Goal: Task Accomplishment & Management: Complete application form

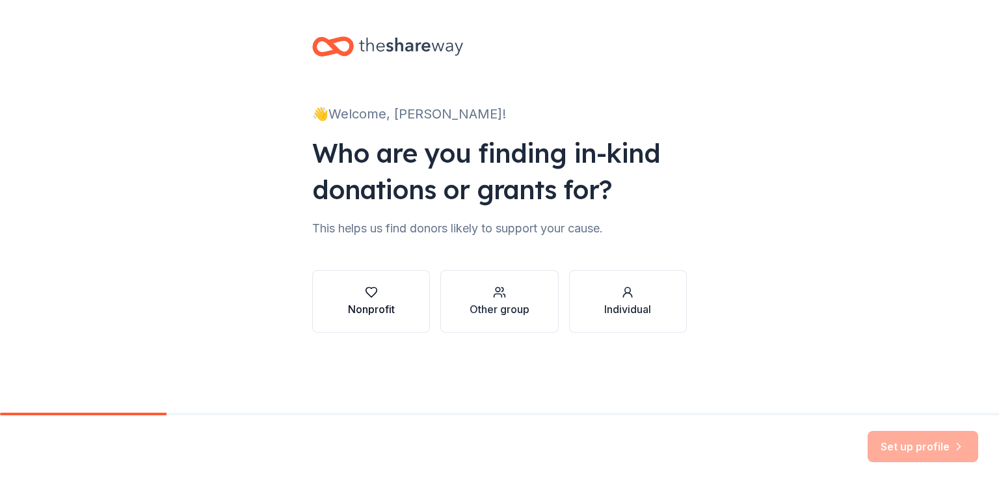
click at [374, 294] on icon "button" at bounding box center [371, 293] width 11 height 10
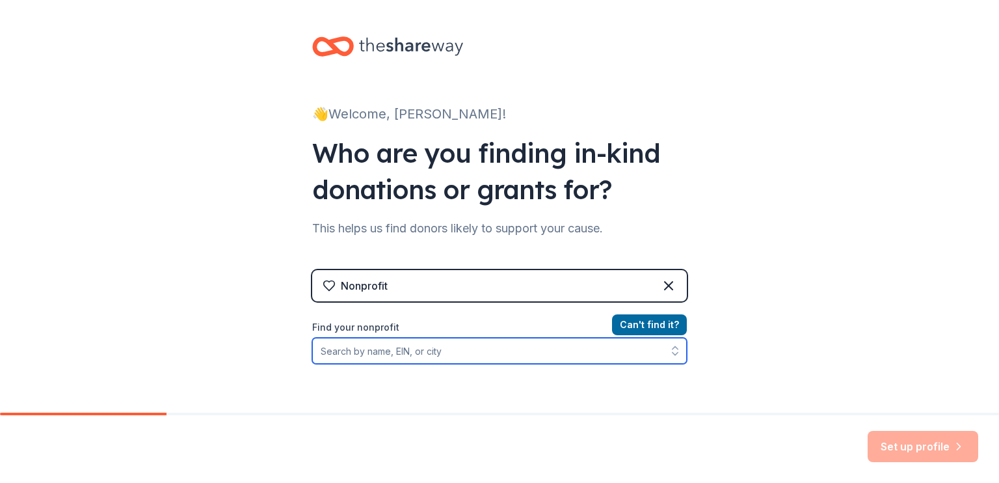
click at [455, 353] on input "Find your nonprofit" at bounding box center [499, 351] width 375 height 26
click at [452, 355] on input "Find your nonprofit" at bounding box center [499, 351] width 375 height 26
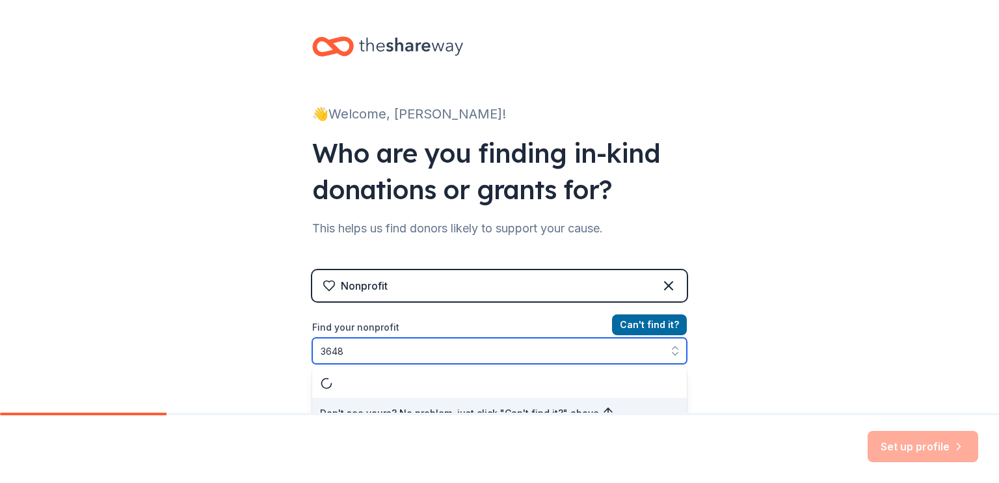
scroll to position [16, 0]
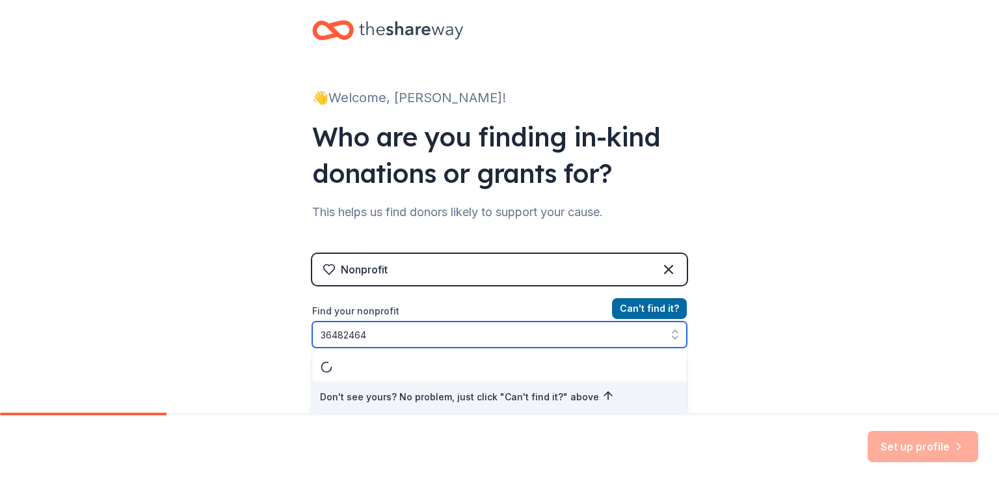
type input "364824643"
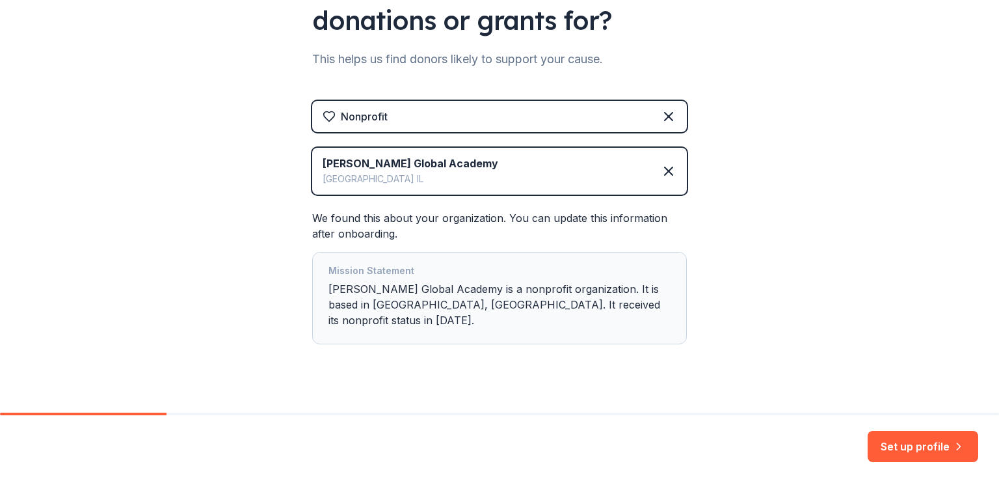
scroll to position [174, 0]
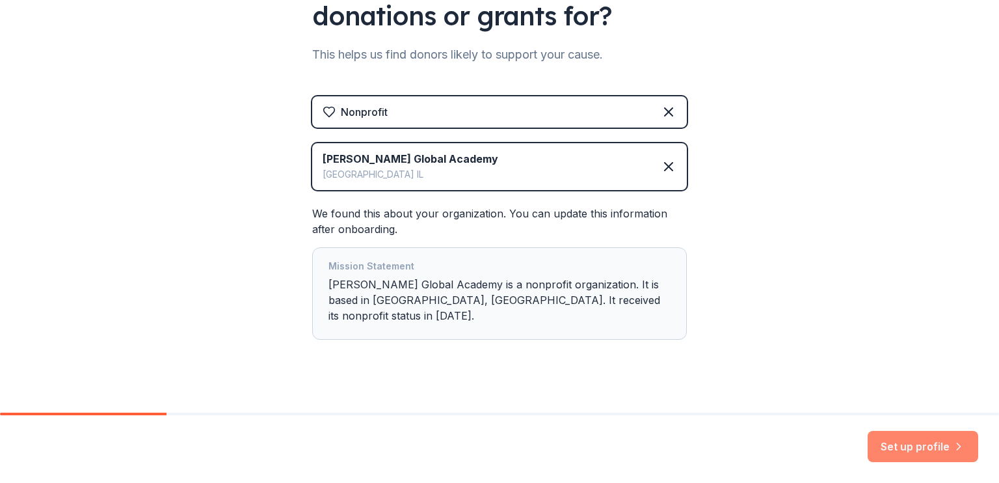
click at [928, 442] on button "Set up profile" at bounding box center [923, 446] width 111 height 31
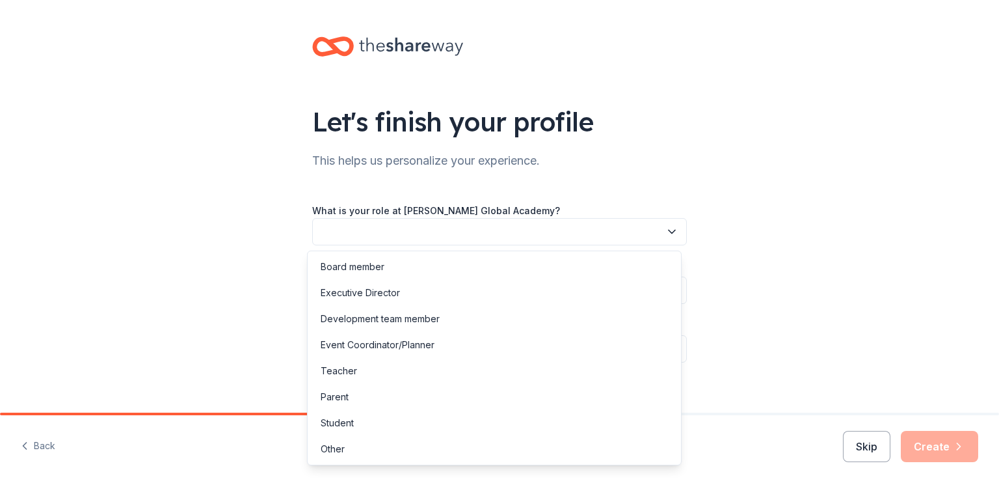
click at [667, 234] on icon "button" at bounding box center [671, 231] width 13 height 13
click at [593, 341] on div "Event Coordinator/Planner" at bounding box center [494, 345] width 368 height 26
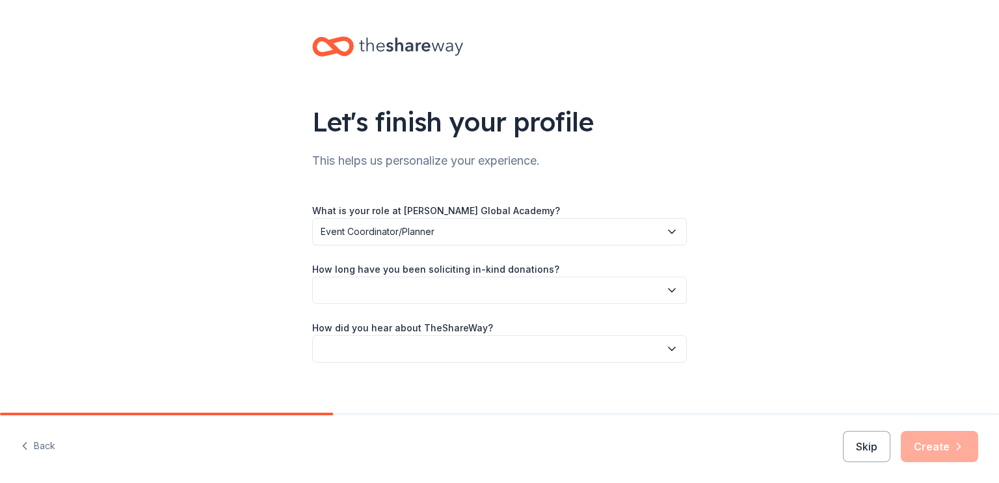
click at [668, 287] on icon "button" at bounding box center [671, 290] width 13 height 13
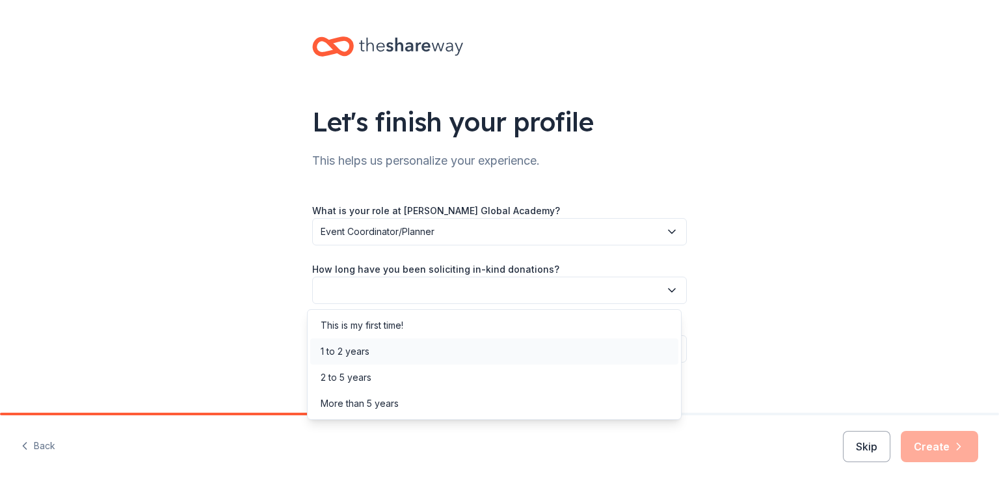
click at [606, 352] on div "1 to 2 years" at bounding box center [494, 351] width 368 height 26
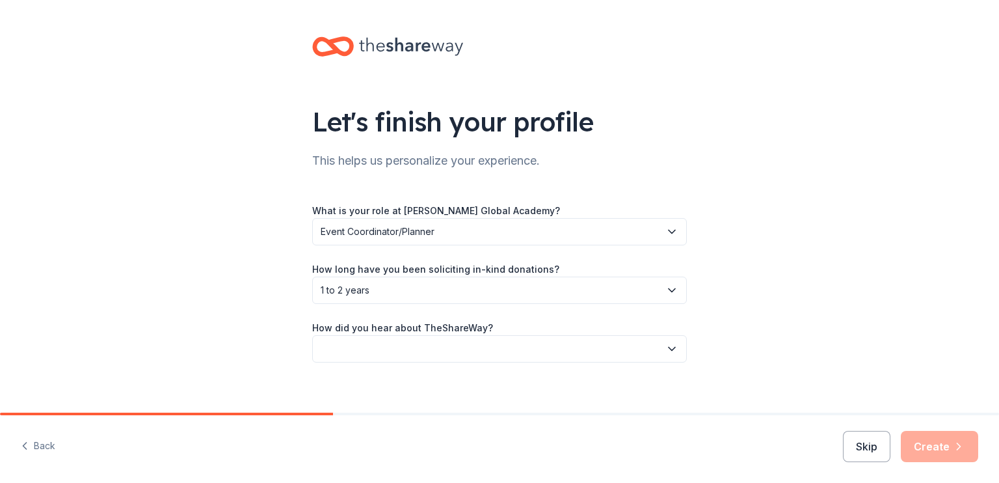
click at [665, 348] on icon "button" at bounding box center [671, 348] width 13 height 13
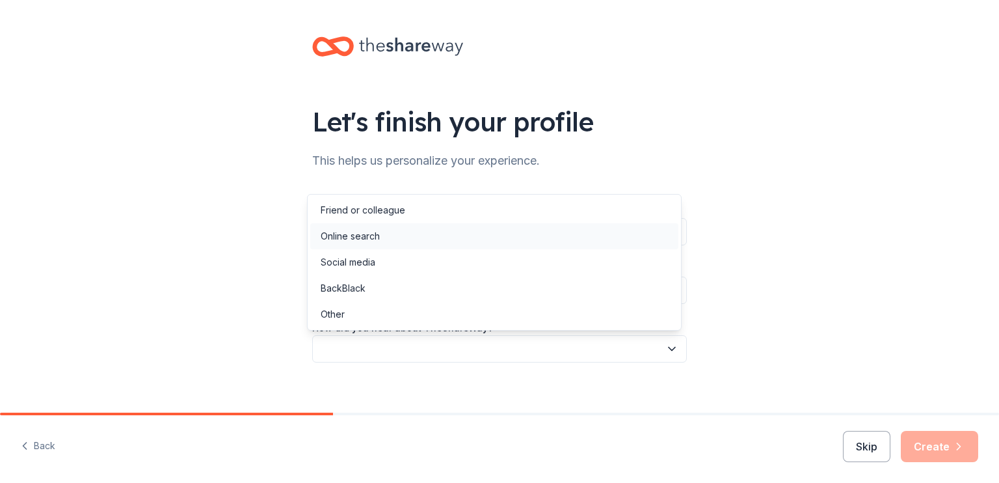
click at [623, 245] on div "Online search" at bounding box center [494, 236] width 368 height 26
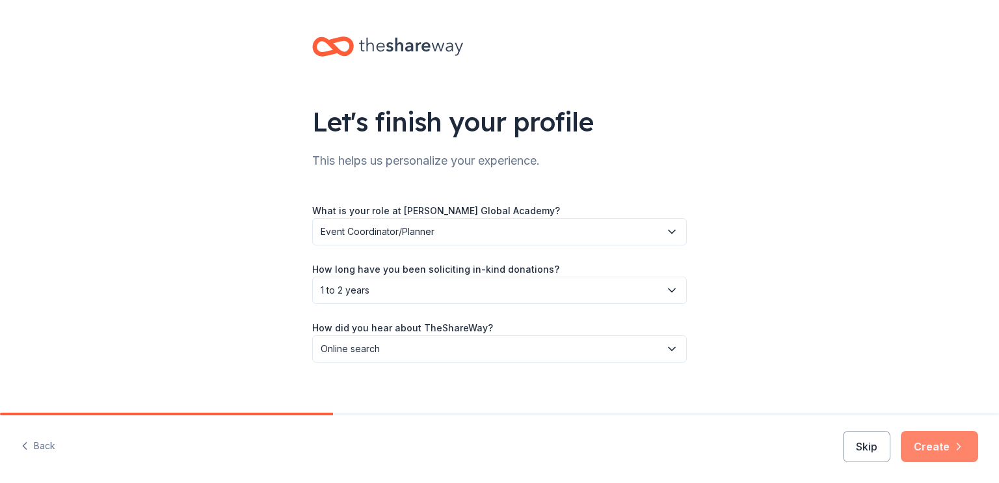
click at [934, 440] on button "Create" at bounding box center [939, 446] width 77 height 31
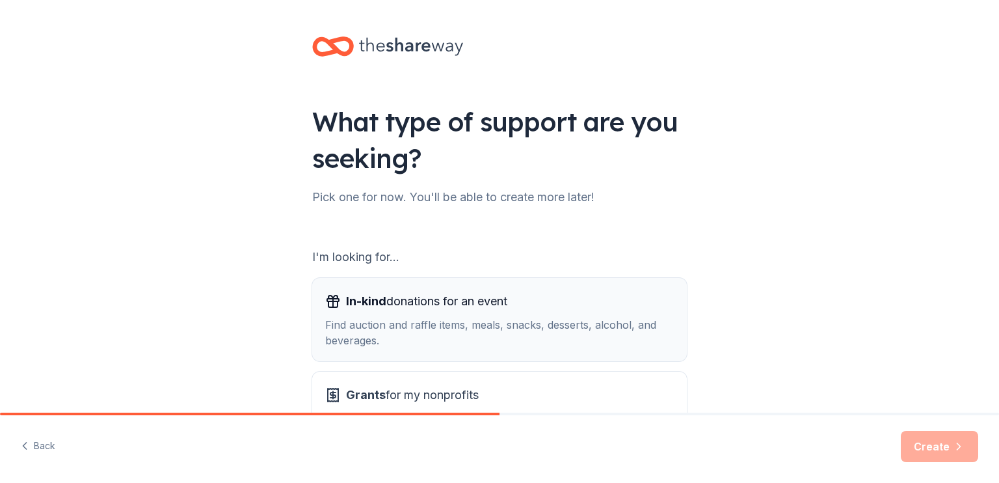
click at [628, 329] on div "Find auction and raffle items, meals, snacks, desserts, alcohol, and beverages." at bounding box center [499, 332] width 349 height 31
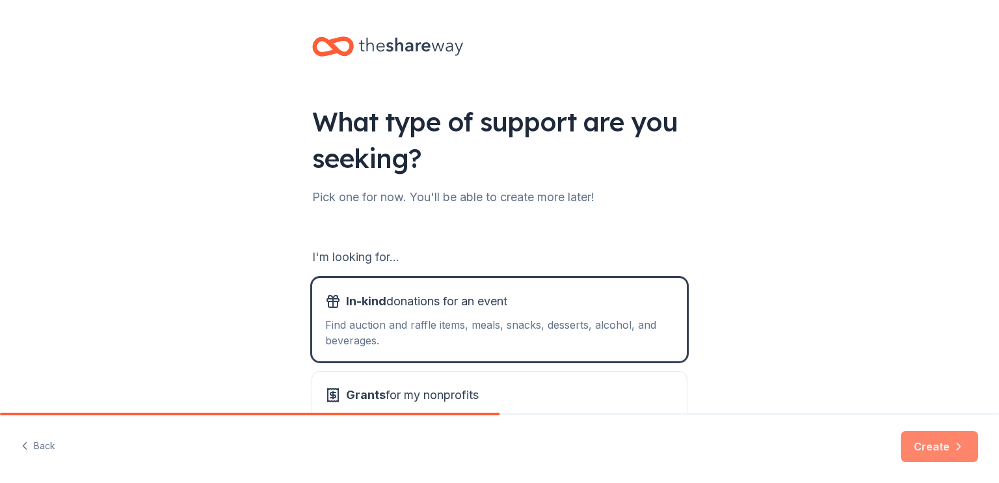
click at [918, 439] on button "Create" at bounding box center [939, 446] width 77 height 31
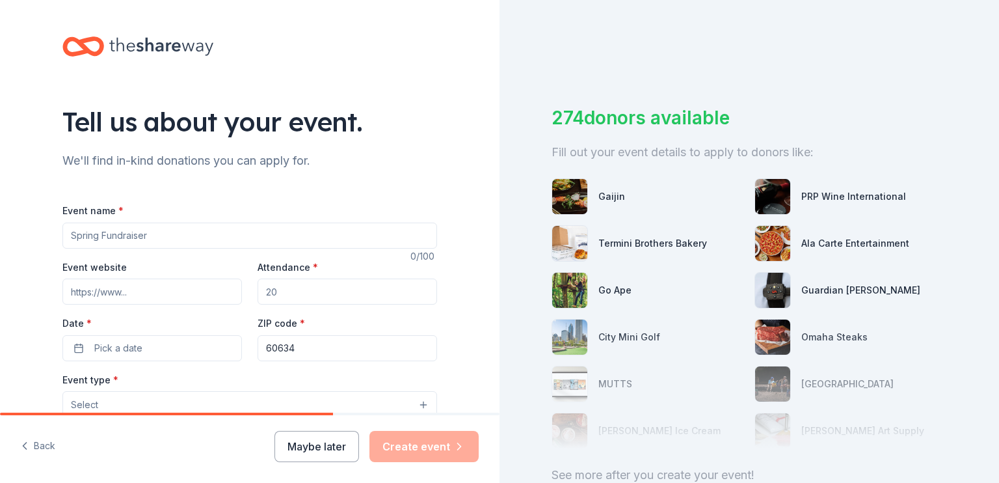
click at [233, 232] on input "Event name *" at bounding box center [249, 235] width 375 height 26
type input "Howl at the Moon Silent Auction"
click at [182, 289] on input "Event website" at bounding box center [152, 291] width 180 height 26
paste input "https://e.givesmart.com/s/:58mKh2JSa4d/e/Kct/"
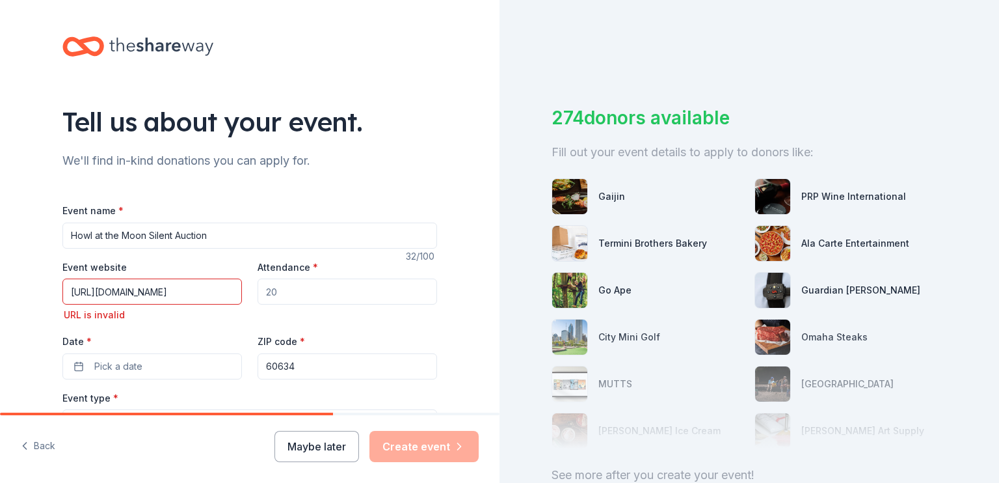
click at [318, 294] on input "Attendance *" at bounding box center [348, 291] width 180 height 26
click at [314, 294] on input "Attendance *" at bounding box center [348, 291] width 180 height 26
drag, startPoint x: 234, startPoint y: 295, endPoint x: 0, endPoint y: 341, distance: 238.2
click at [0, 341] on div "Tell us about your event. We'll find in-kind donations you can apply for. Event…" at bounding box center [250, 442] width 500 height 884
type input "4d/e/Kct/"
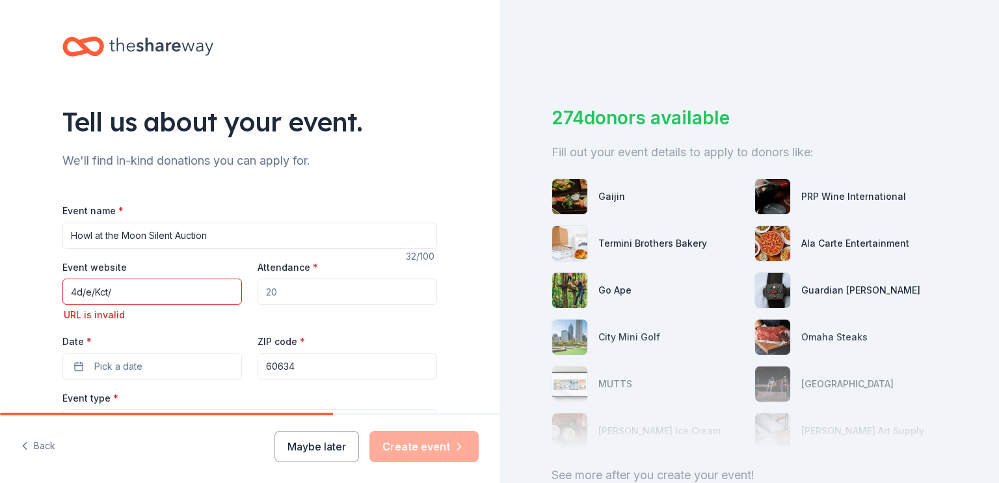
drag, startPoint x: 147, startPoint y: 294, endPoint x: 0, endPoint y: 325, distance: 150.3
click at [0, 325] on div "Tell us about your event. We'll find in-kind donations you can apply for. Event…" at bounding box center [250, 442] width 500 height 884
paste input "https://Howl25.givesmart.com"
type input "https://Howl25.givesmart.com"
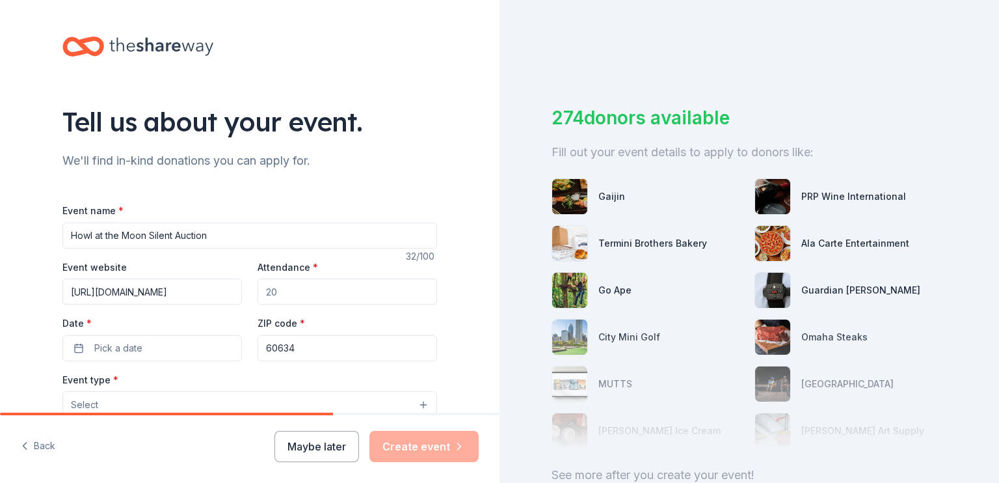
click at [291, 297] on input "Attendance *" at bounding box center [348, 291] width 180 height 26
type input "200"
click at [200, 339] on button "Pick a date" at bounding box center [152, 348] width 180 height 26
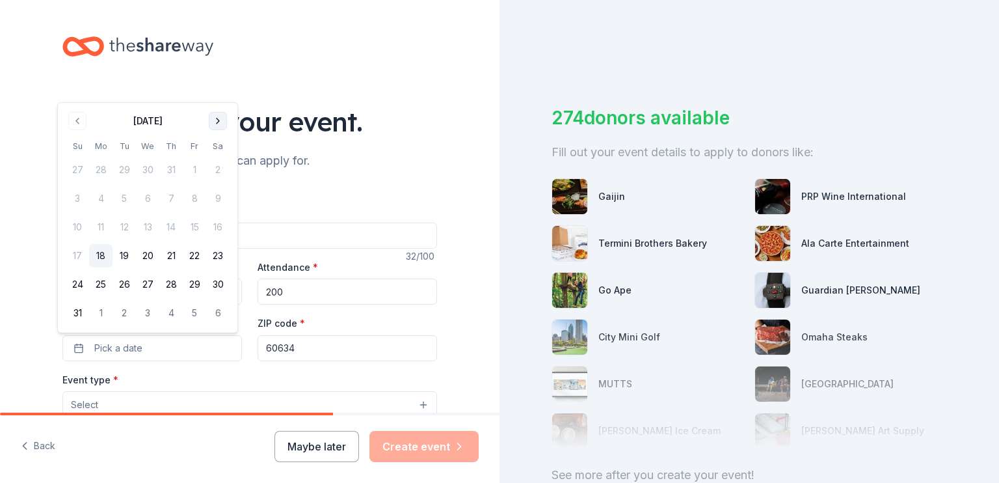
click at [216, 123] on button "Go to next month" at bounding box center [218, 121] width 18 height 18
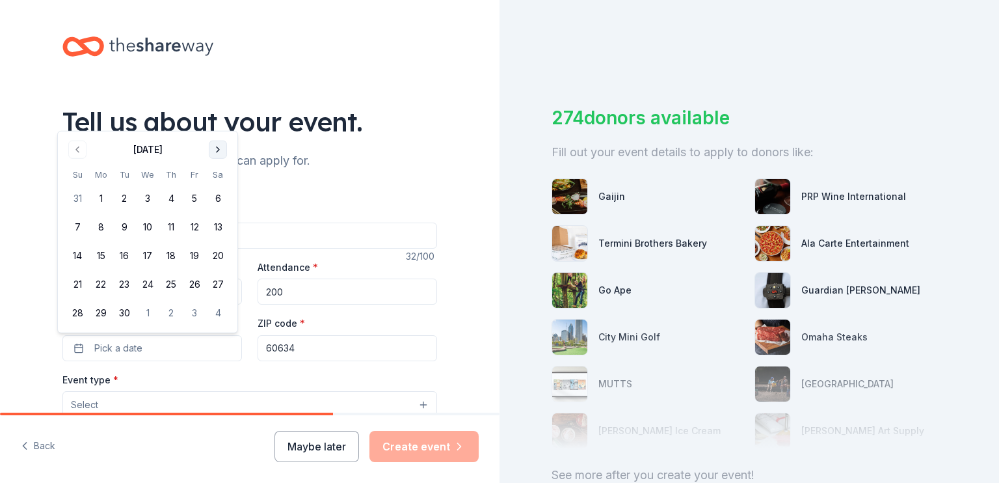
click at [215, 145] on button "Go to next month" at bounding box center [218, 150] width 18 height 18
click at [218, 221] on button "15" at bounding box center [217, 226] width 23 height 23
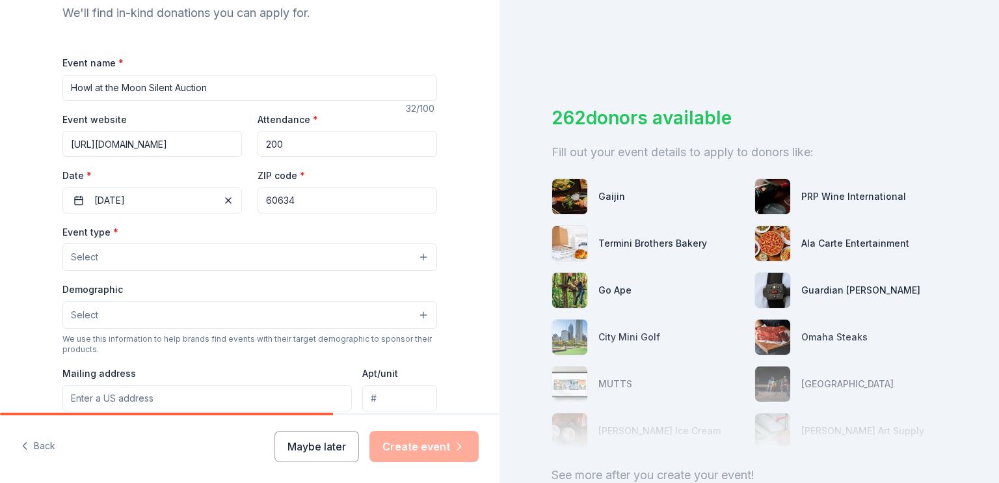
scroll to position [161, 0]
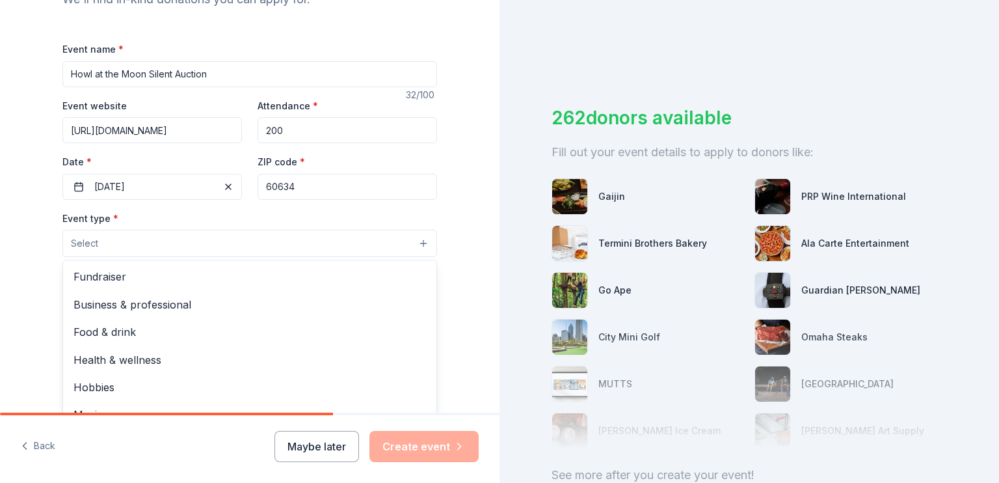
click at [420, 245] on button "Select" at bounding box center [249, 243] width 375 height 27
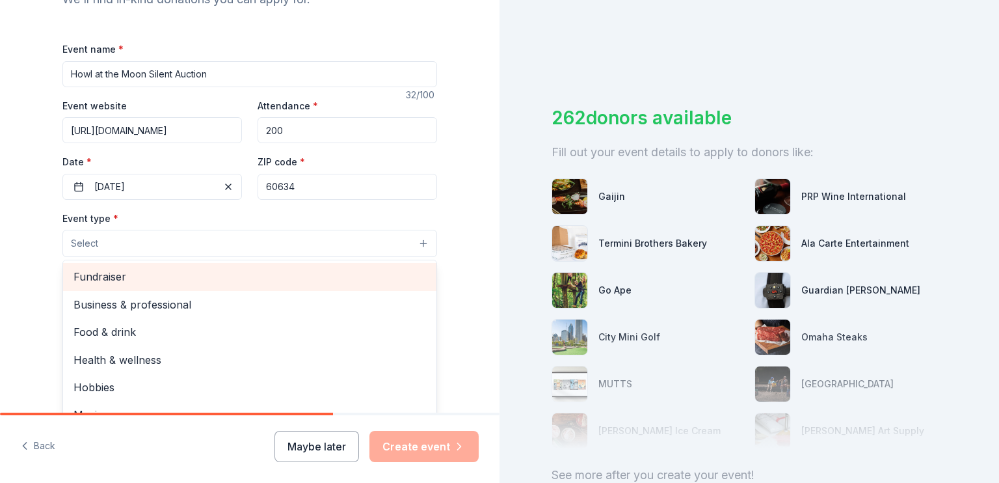
click at [395, 275] on span "Fundraiser" at bounding box center [250, 276] width 353 height 17
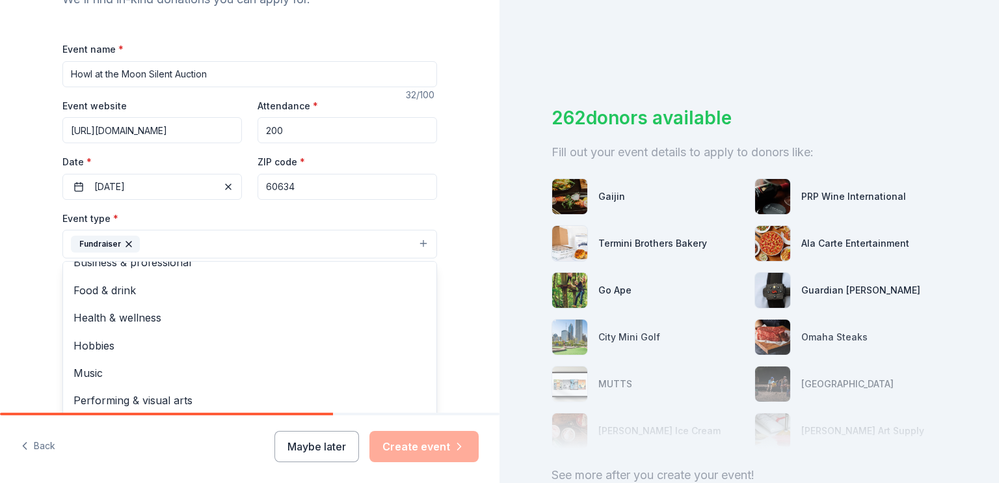
scroll to position [0, 0]
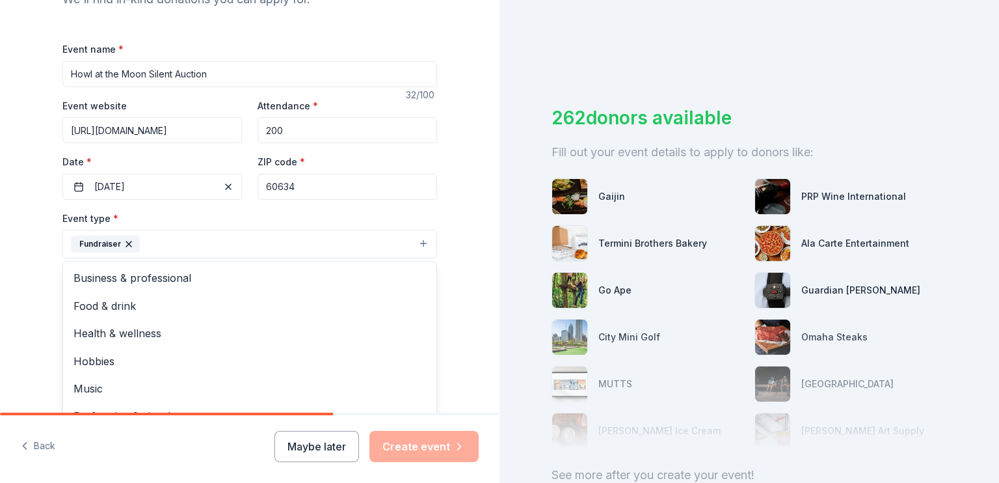
click at [468, 232] on div "Tell us about your event. We'll find in-kind donations you can apply for. Event…" at bounding box center [250, 272] width 500 height 867
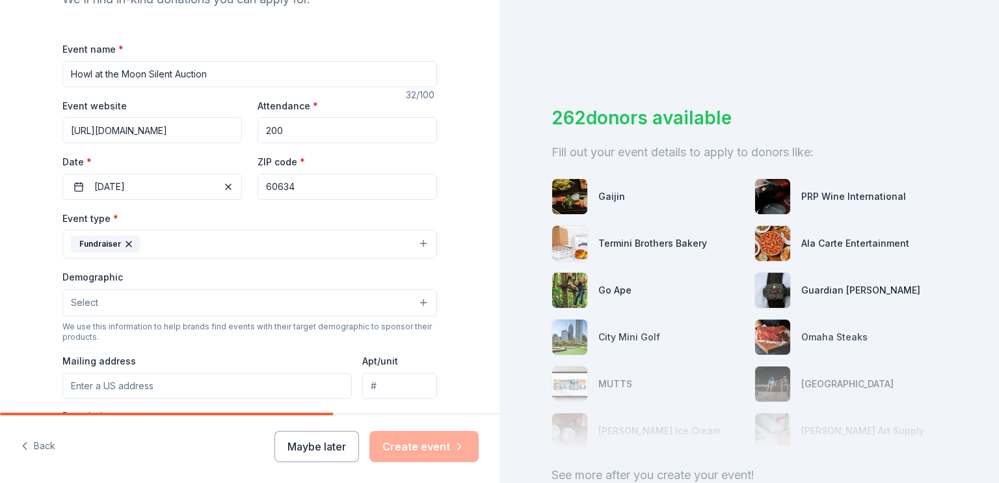
click at [418, 301] on button "Select" at bounding box center [249, 302] width 375 height 27
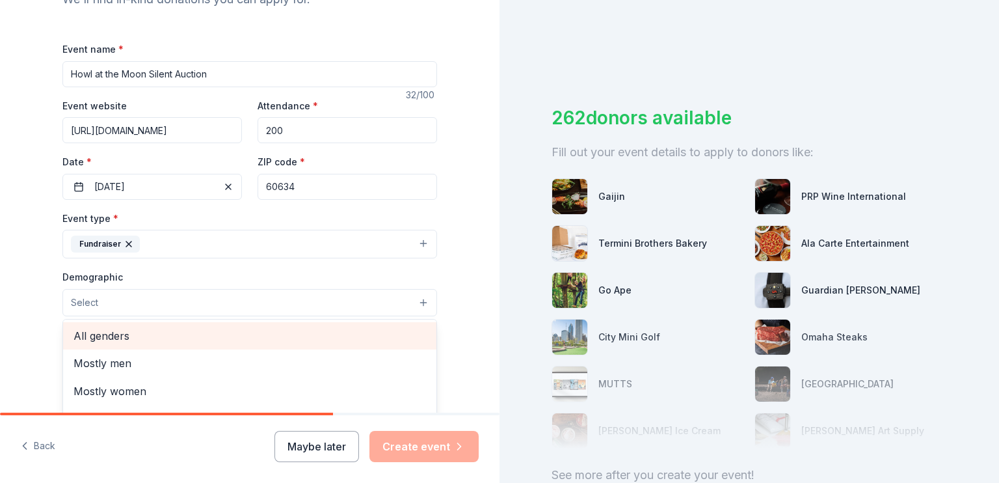
click at [355, 340] on span "All genders" at bounding box center [250, 335] width 353 height 17
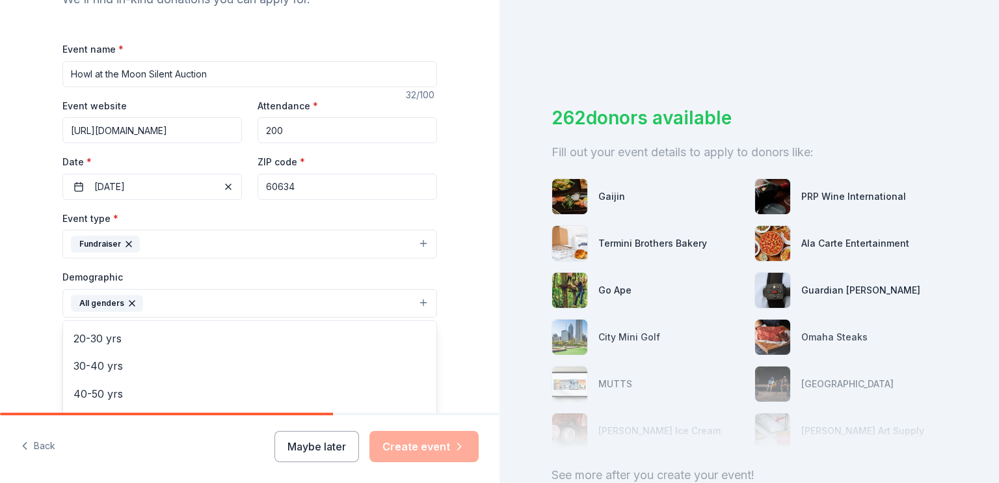
scroll to position [141, 0]
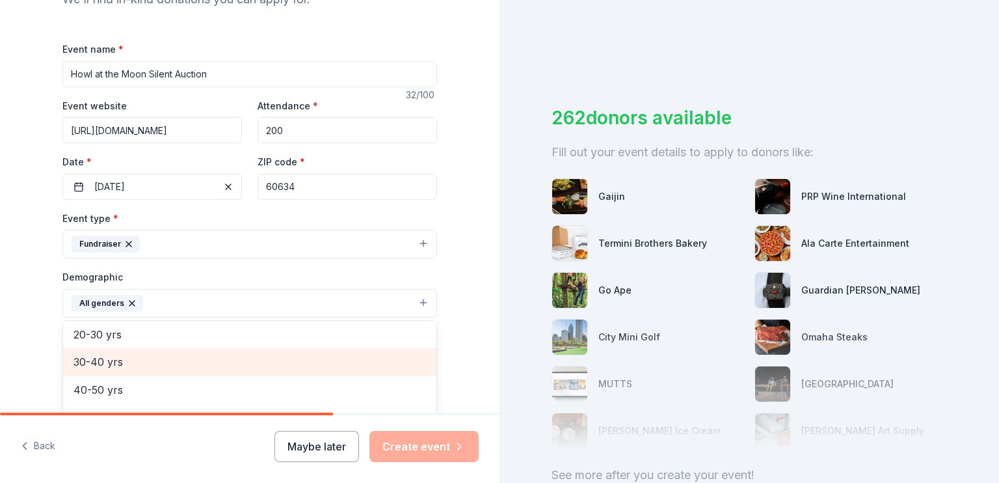
click at [334, 360] on span "30-40 yrs" at bounding box center [250, 361] width 353 height 17
click at [329, 366] on span "40-50 yrs" at bounding box center [250, 361] width 353 height 17
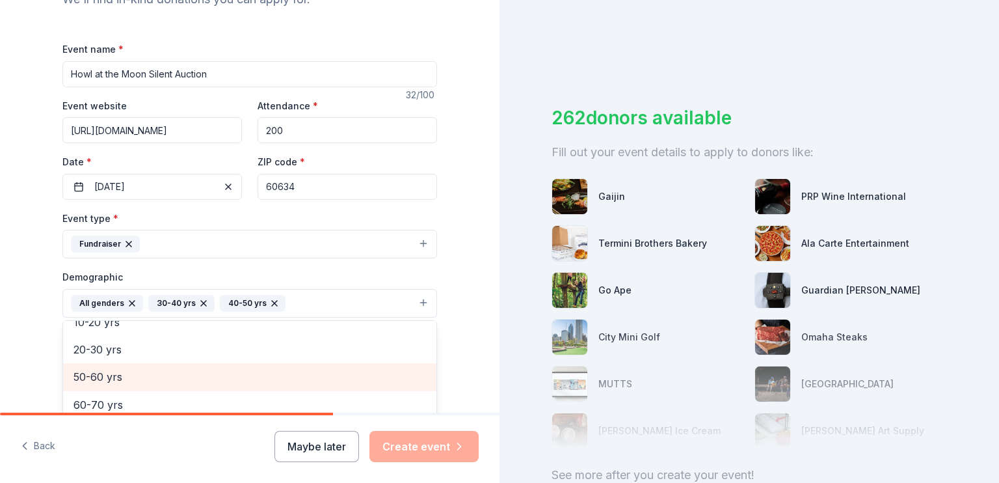
click at [325, 379] on span "50-60 yrs" at bounding box center [250, 376] width 353 height 17
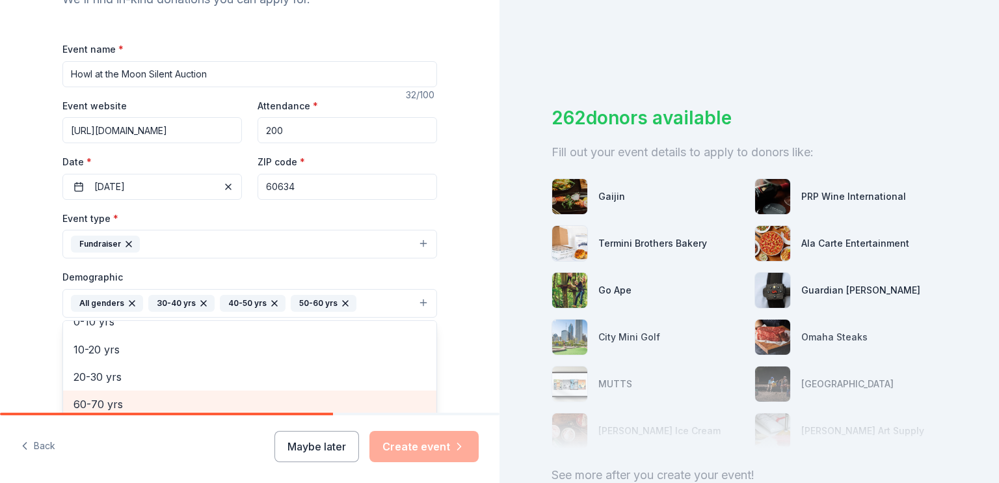
click at [333, 394] on div "60-70 yrs" at bounding box center [249, 403] width 373 height 27
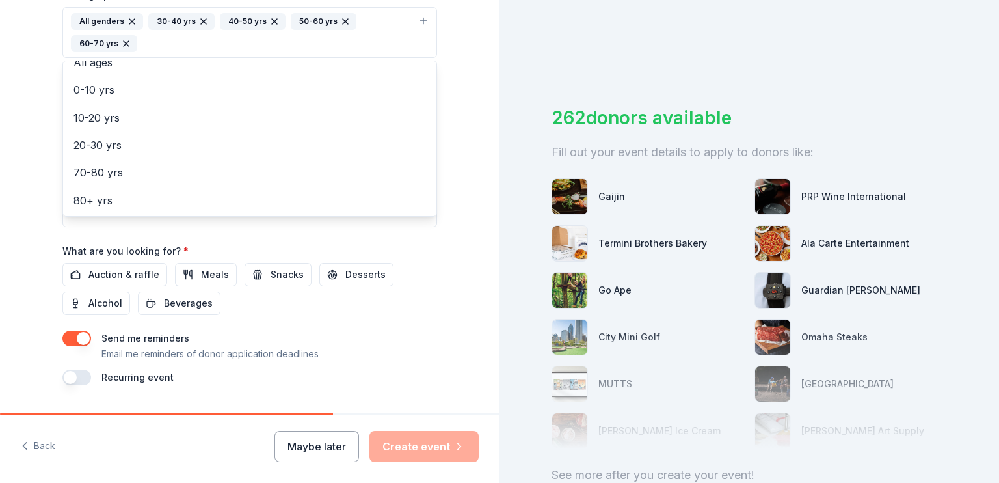
scroll to position [448, 0]
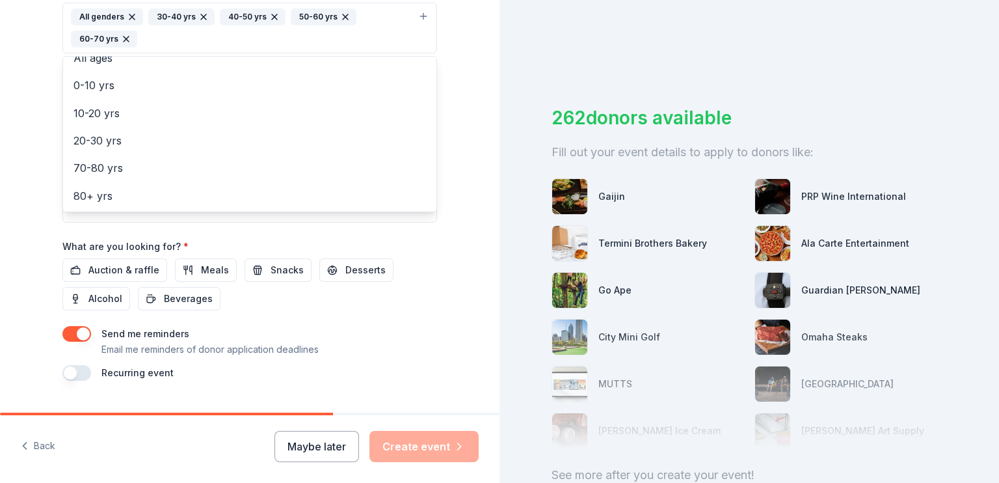
click at [115, 269] on div "Event name * Howl at the Moon Silent Auction 32 /100 Event website https://Howl…" at bounding box center [249, 68] width 375 height 626
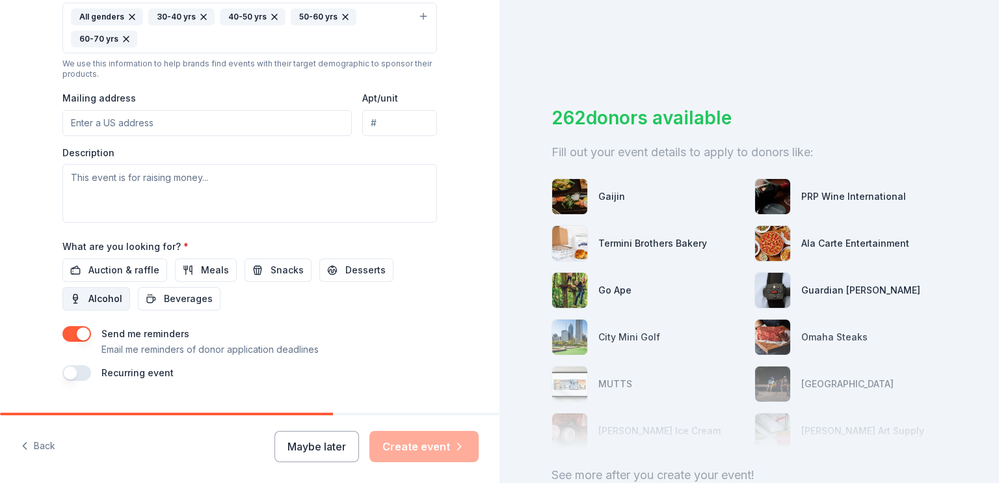
click at [99, 297] on span "Alcohol" at bounding box center [105, 299] width 34 height 16
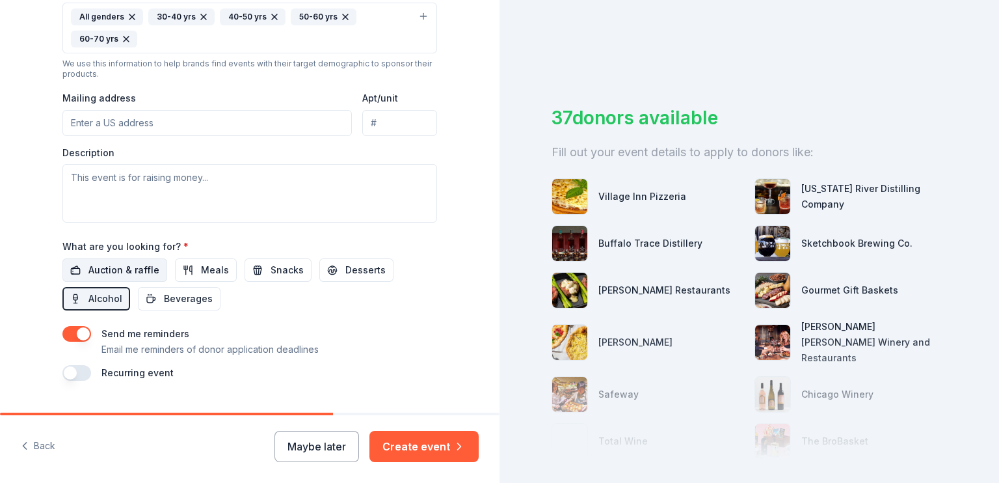
click at [119, 266] on span "Auction & raffle" at bounding box center [123, 270] width 71 height 16
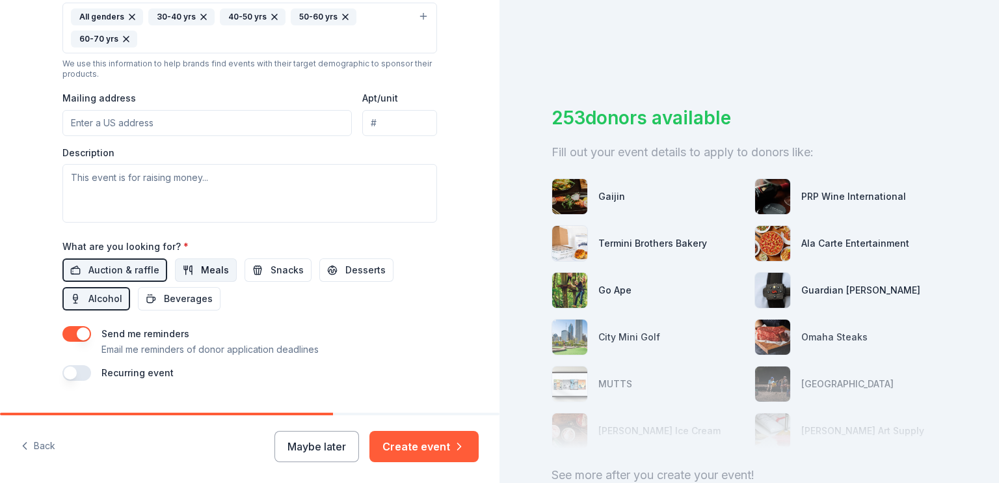
click at [209, 265] on span "Meals" at bounding box center [215, 270] width 28 height 16
click at [68, 372] on button "button" at bounding box center [76, 373] width 29 height 16
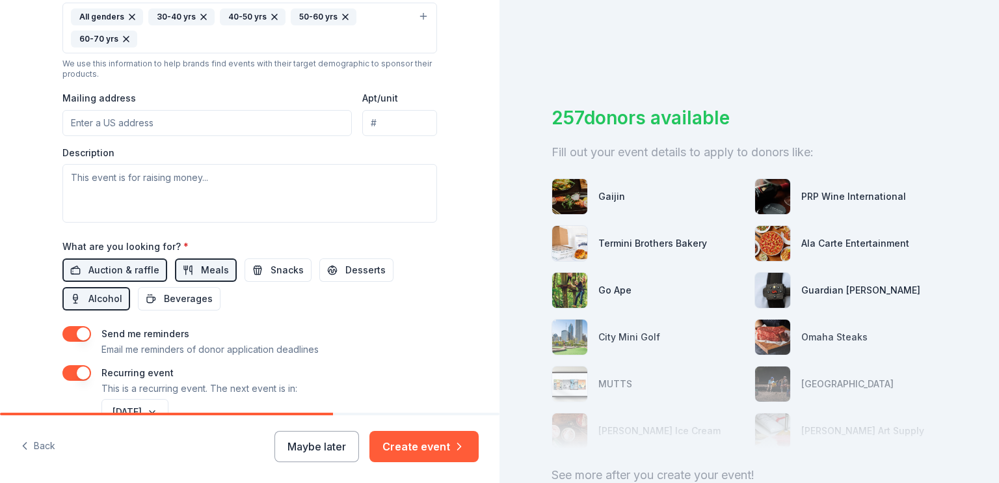
scroll to position [524, 0]
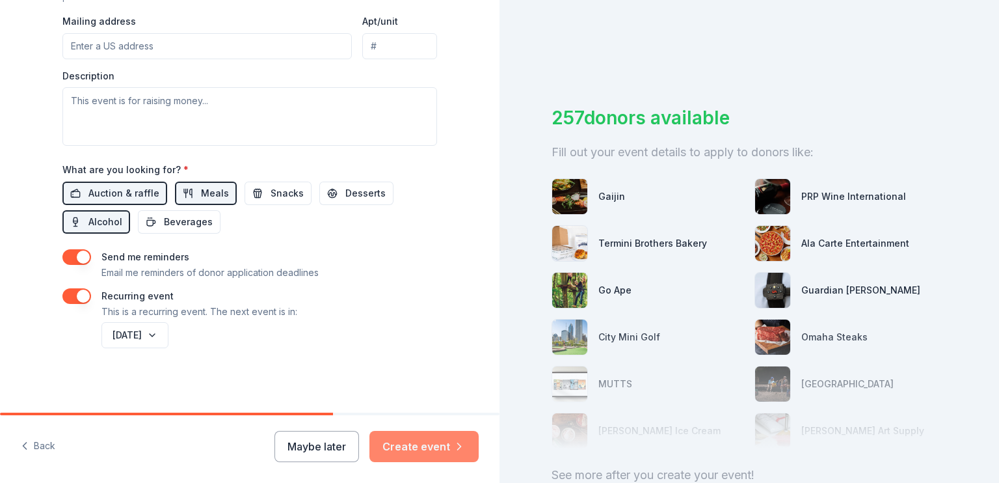
click at [436, 440] on button "Create event" at bounding box center [423, 446] width 109 height 31
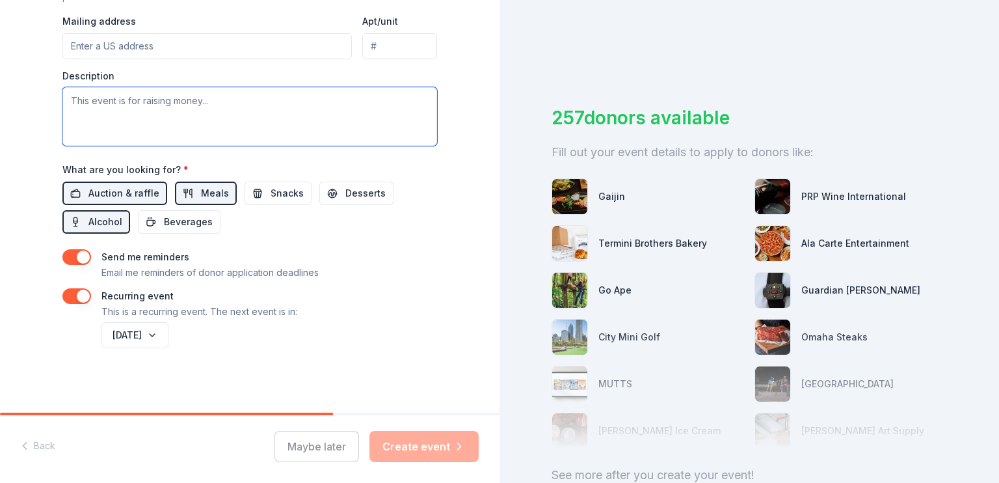
click at [232, 114] on textarea at bounding box center [249, 116] width 375 height 59
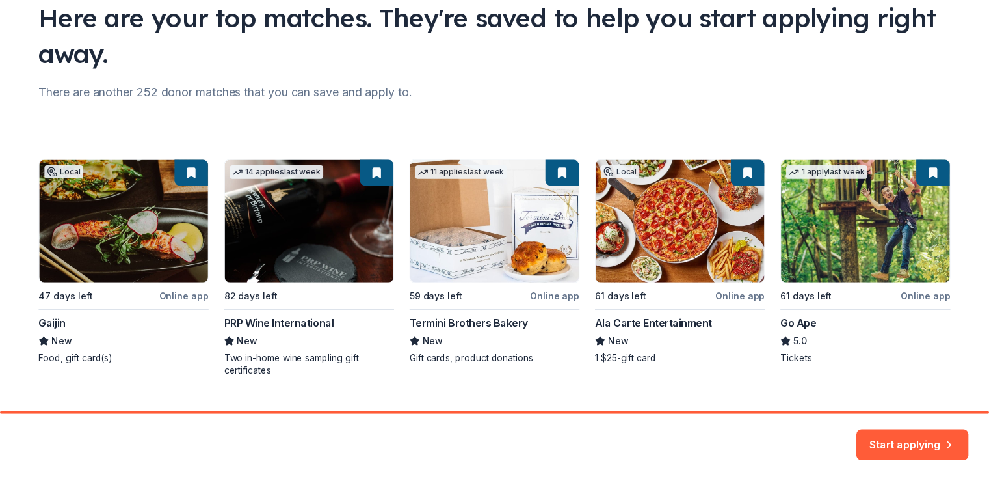
scroll to position [135, 0]
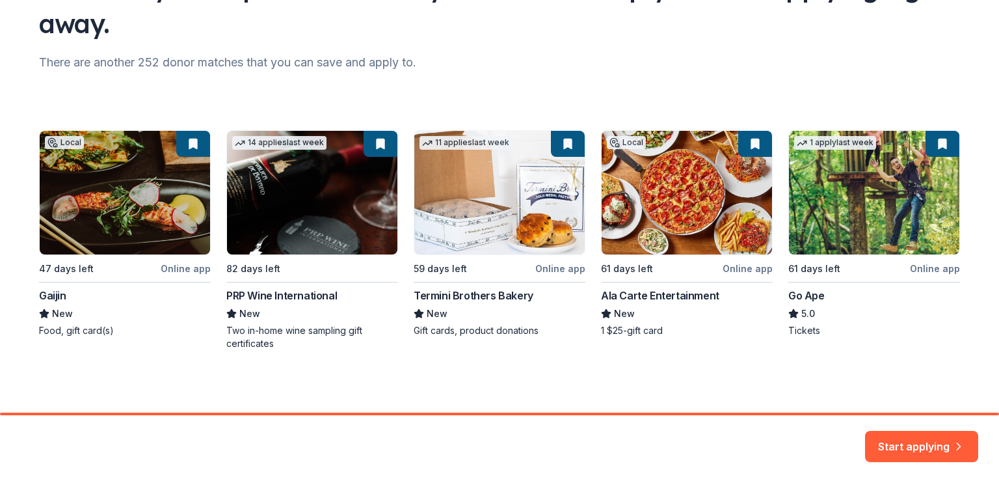
click at [149, 201] on div "Local 47 days left Online app Gaijin New Food, gift card(s) 14 applies last wee…" at bounding box center [499, 240] width 921 height 220
click at [69, 146] on div "Local 47 days left Online app Gaijin New Food, gift card(s) 14 applies last wee…" at bounding box center [499, 240] width 921 height 220
click at [904, 438] on button "Start applying" at bounding box center [921, 440] width 113 height 31
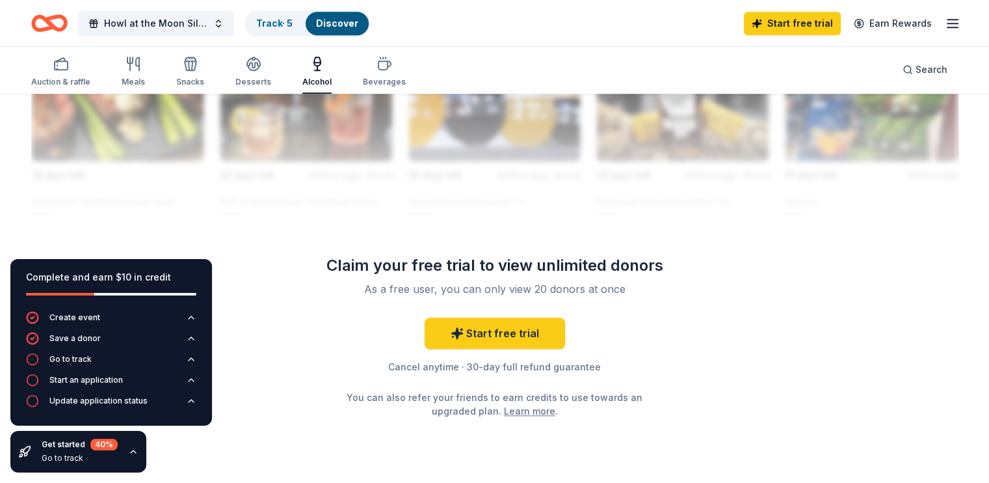
scroll to position [1240, 0]
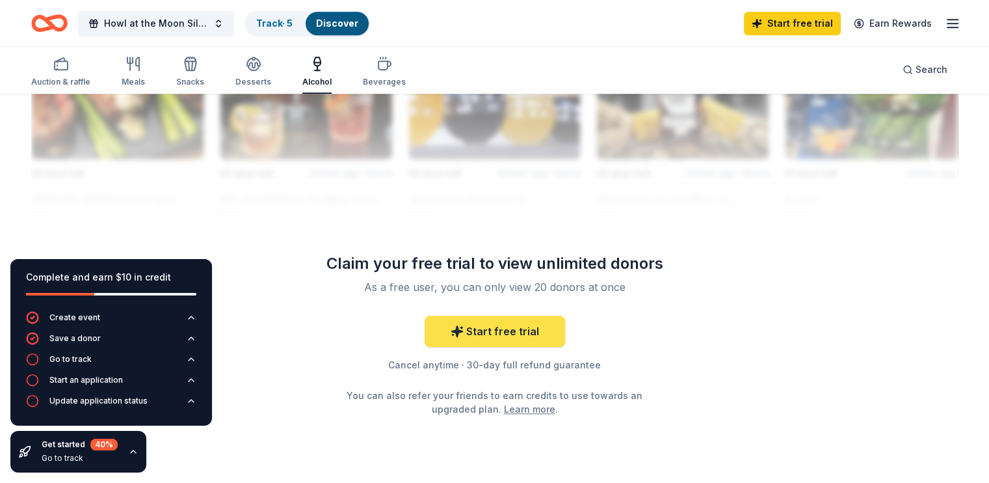
click at [481, 329] on link "Start free trial" at bounding box center [495, 330] width 141 height 31
click at [503, 331] on link "Start free trial" at bounding box center [495, 330] width 141 height 31
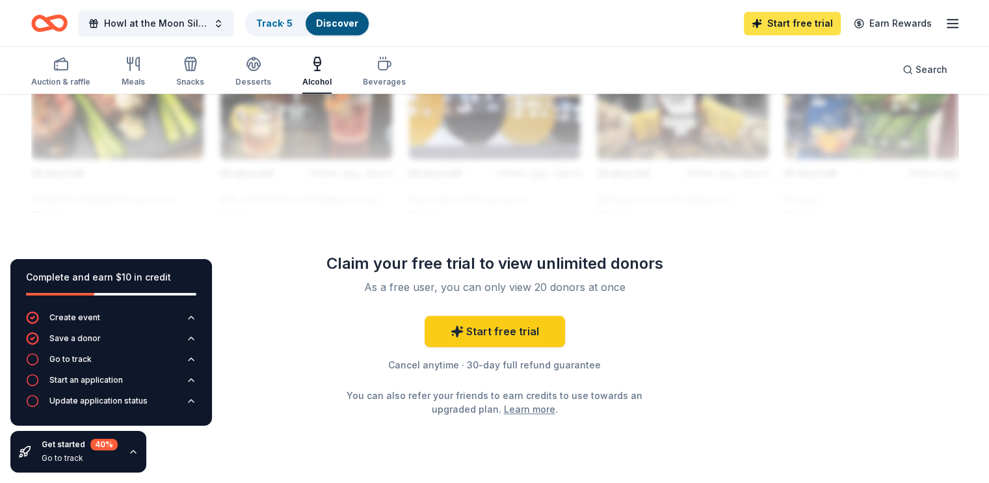
click at [789, 21] on link "Start free trial" at bounding box center [792, 23] width 97 height 23
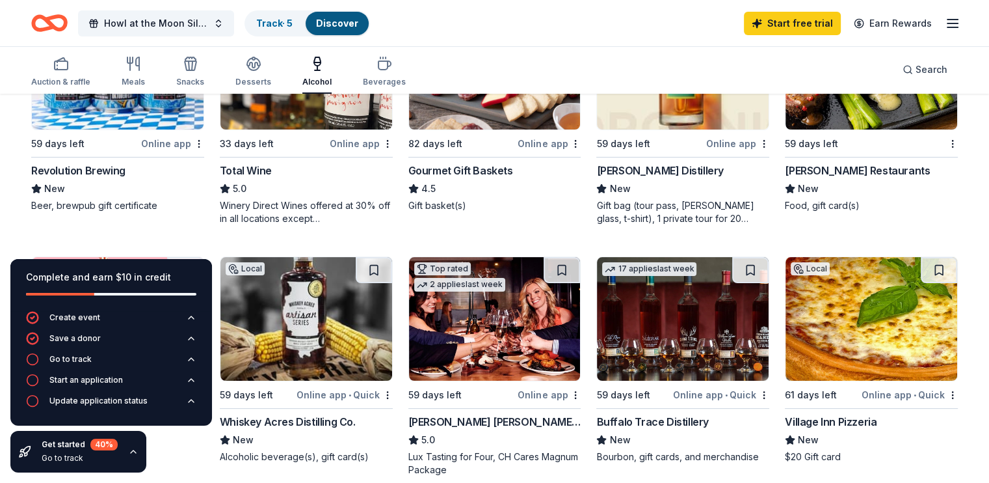
scroll to position [240, 0]
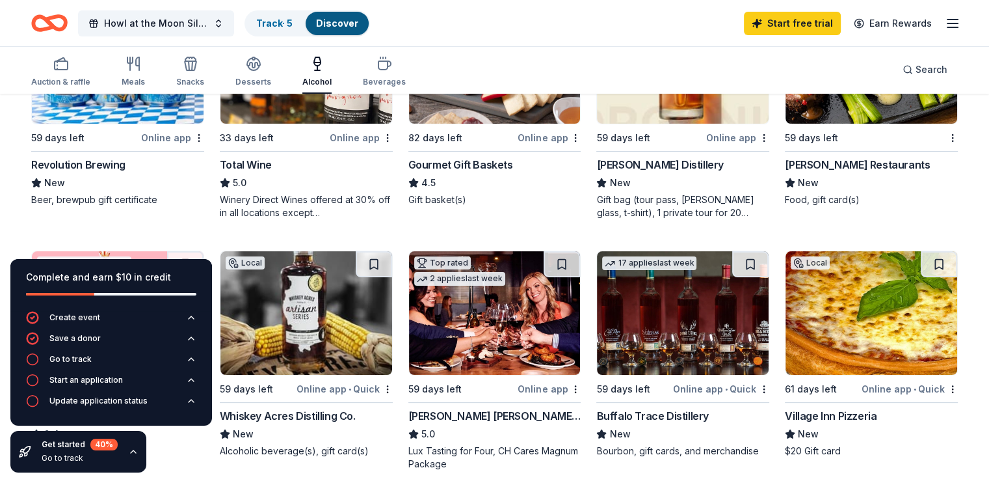
click at [116, 165] on div "Revolution Brewing" at bounding box center [78, 165] width 94 height 16
click at [272, 167] on div "Total Wine" at bounding box center [246, 165] width 52 height 16
click at [512, 125] on div "15 applies last week 82 days left Online app Gourmet Gift Baskets 4.5 Gift bask…" at bounding box center [494, 102] width 173 height 207
click at [627, 157] on div "KOVAL Distillery" at bounding box center [659, 165] width 127 height 16
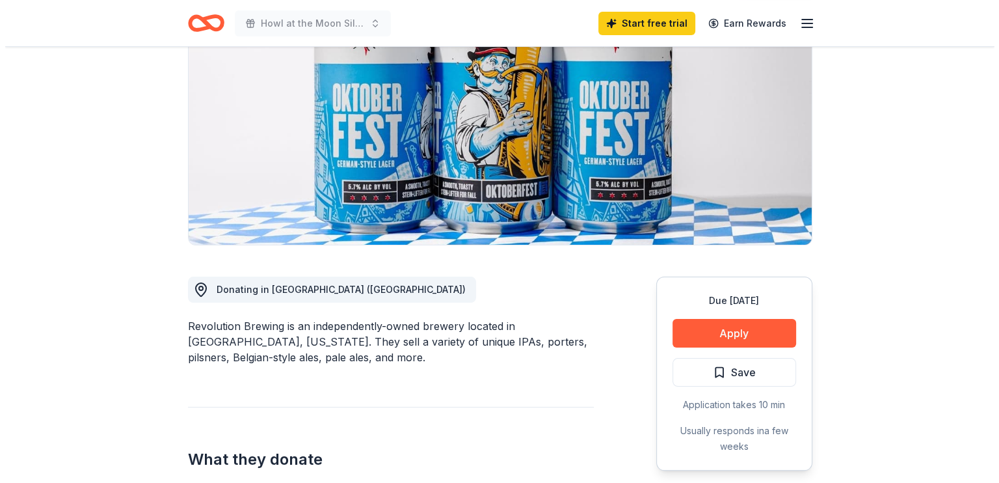
scroll to position [174, 0]
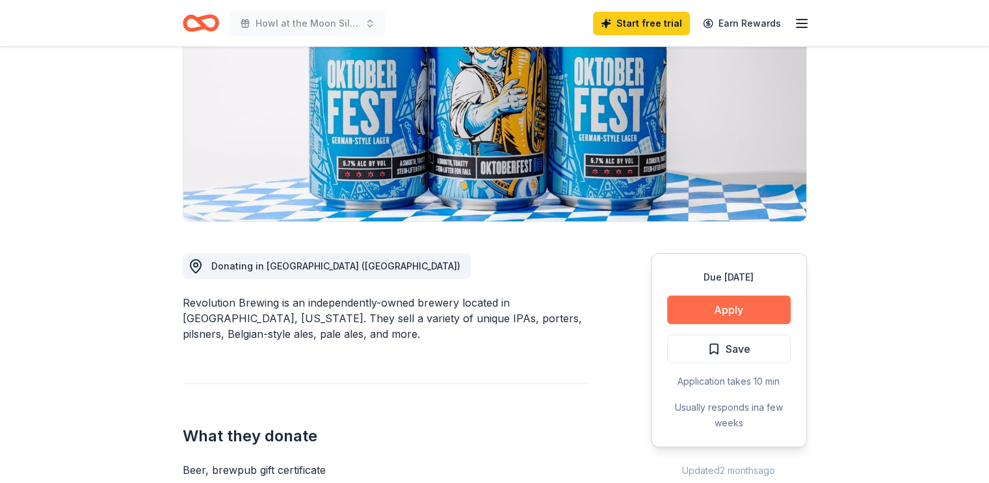
click at [744, 304] on button "Apply" at bounding box center [729, 309] width 124 height 29
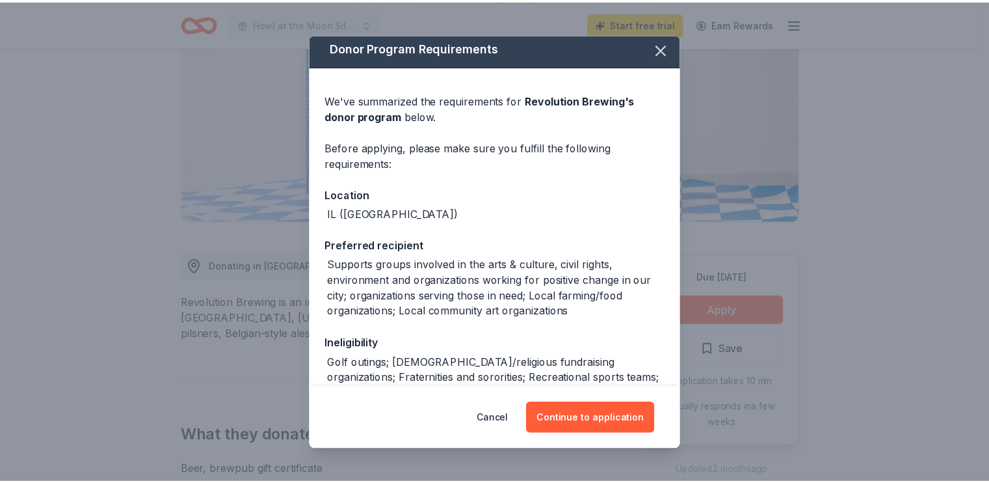
scroll to position [0, 0]
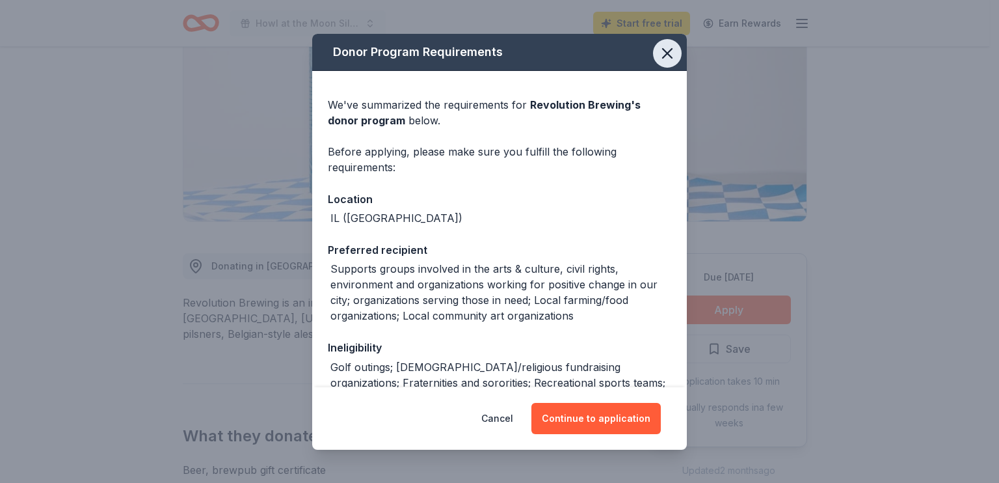
click at [663, 55] on icon "button" at bounding box center [667, 53] width 9 height 9
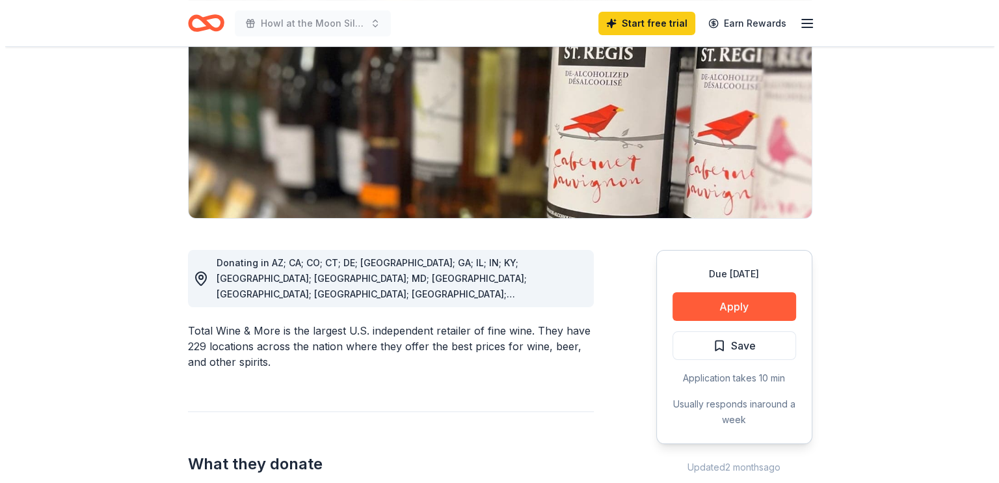
scroll to position [180, 0]
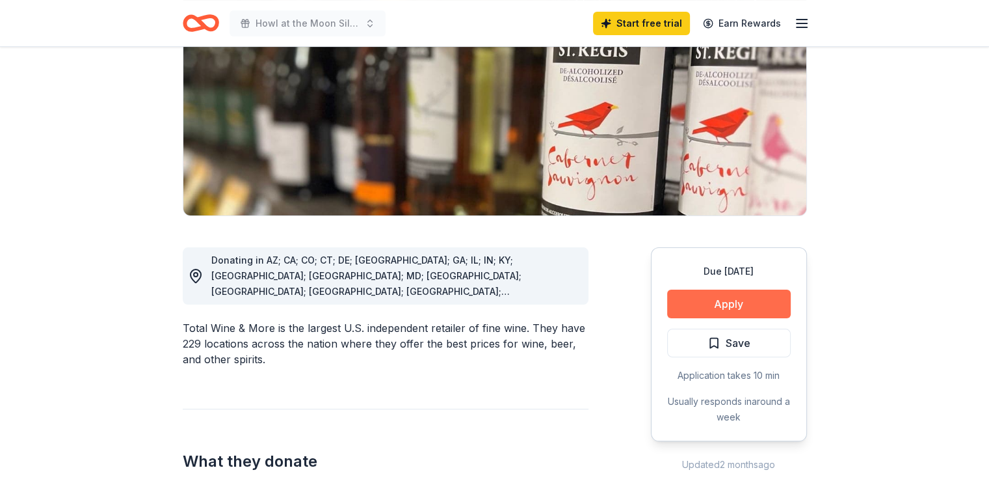
click at [753, 295] on button "Apply" at bounding box center [729, 303] width 124 height 29
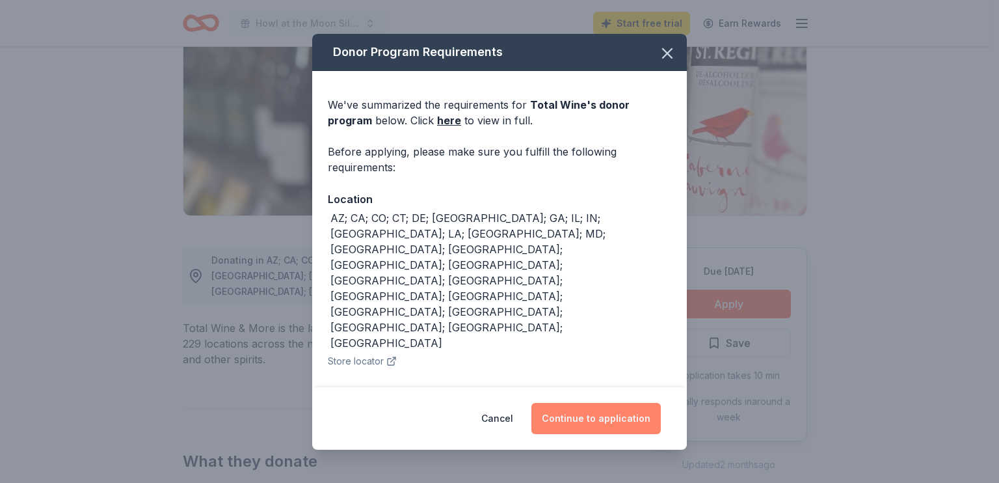
click at [622, 403] on button "Continue to application" at bounding box center [595, 418] width 129 height 31
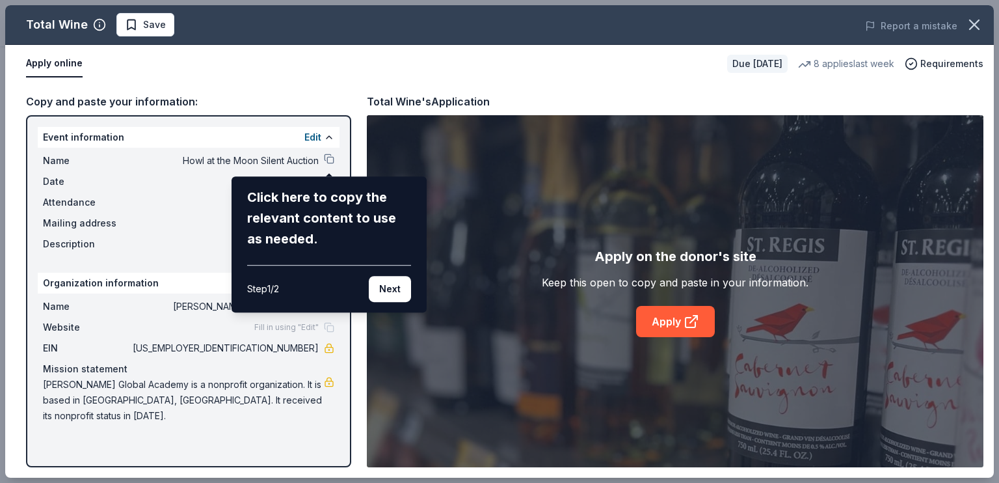
drag, startPoint x: 622, startPoint y: 403, endPoint x: 367, endPoint y: 341, distance: 262.2
click at [367, 341] on div "Total Wine Save Report a mistake Apply online Due in 33 days 8 applies last wee…" at bounding box center [499, 241] width 989 height 472
click at [394, 287] on button "Next" at bounding box center [390, 289] width 42 height 26
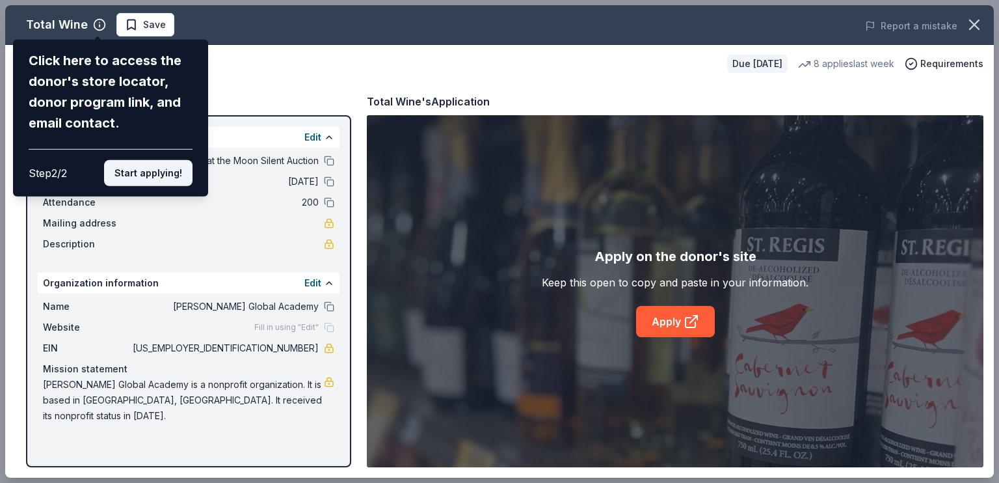
click at [172, 169] on button "Start applying!" at bounding box center [148, 173] width 88 height 26
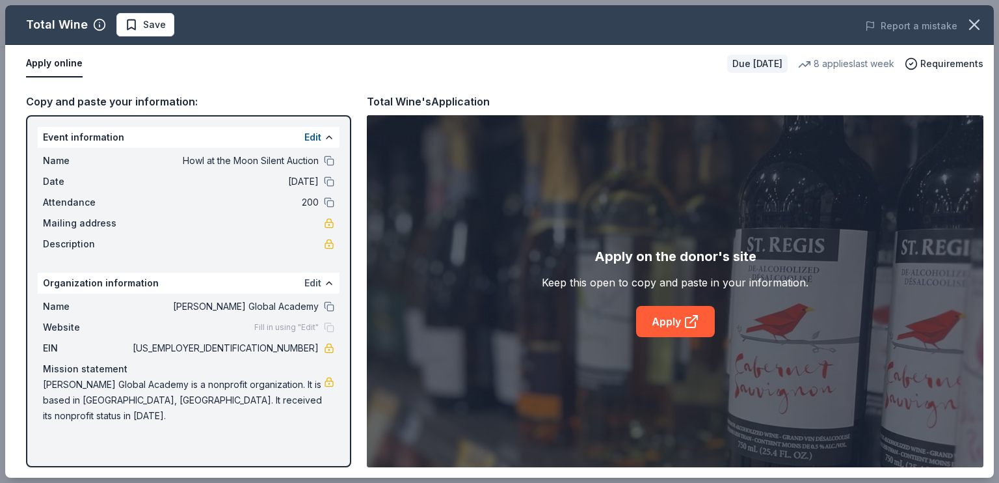
click at [312, 279] on button "Edit" at bounding box center [312, 283] width 17 height 16
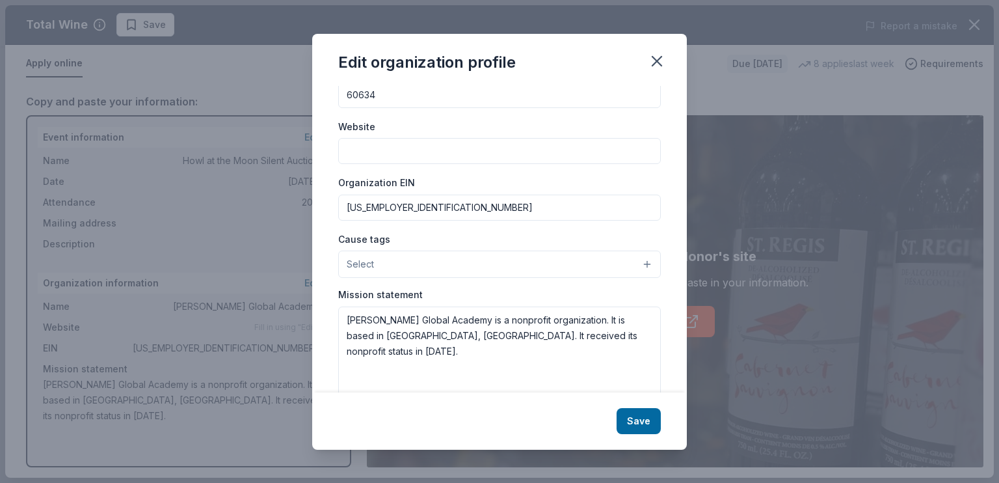
scroll to position [111, 0]
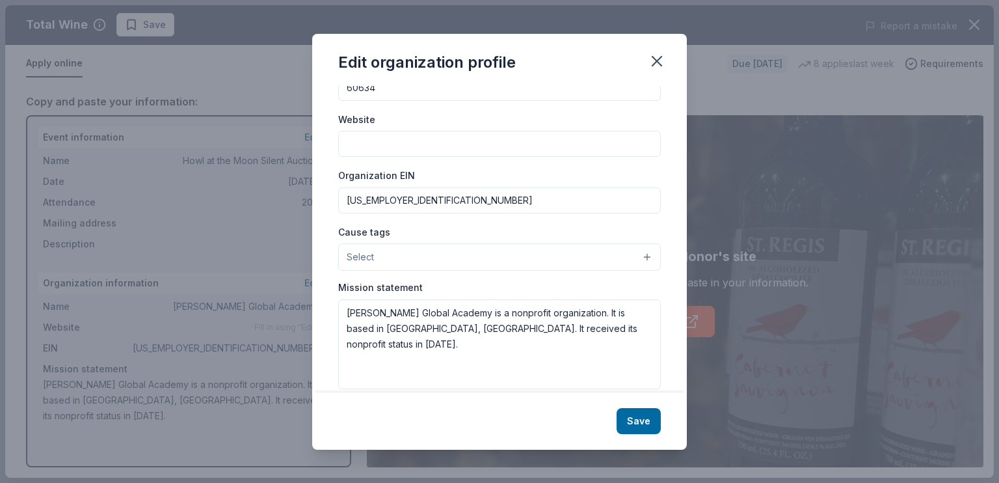
click at [636, 253] on button "Select" at bounding box center [499, 256] width 323 height 27
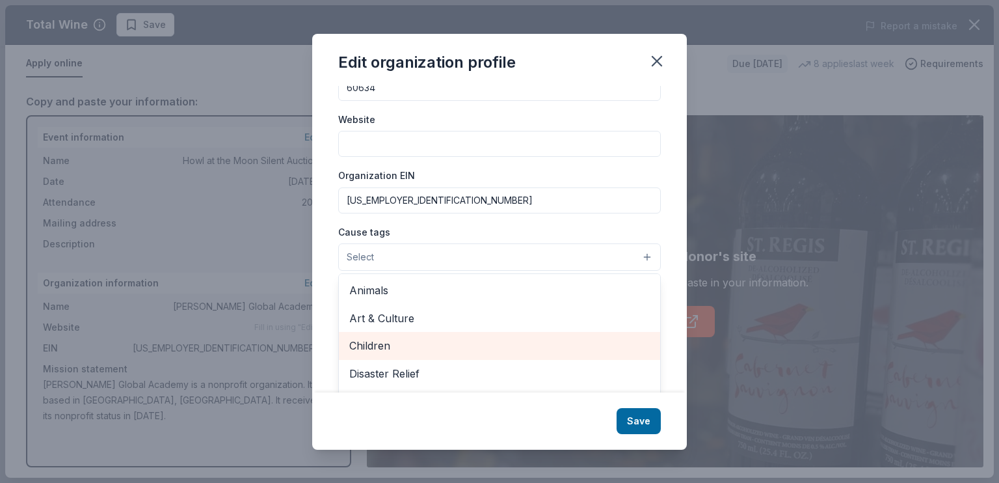
click at [605, 343] on span "Children" at bounding box center [499, 345] width 301 height 17
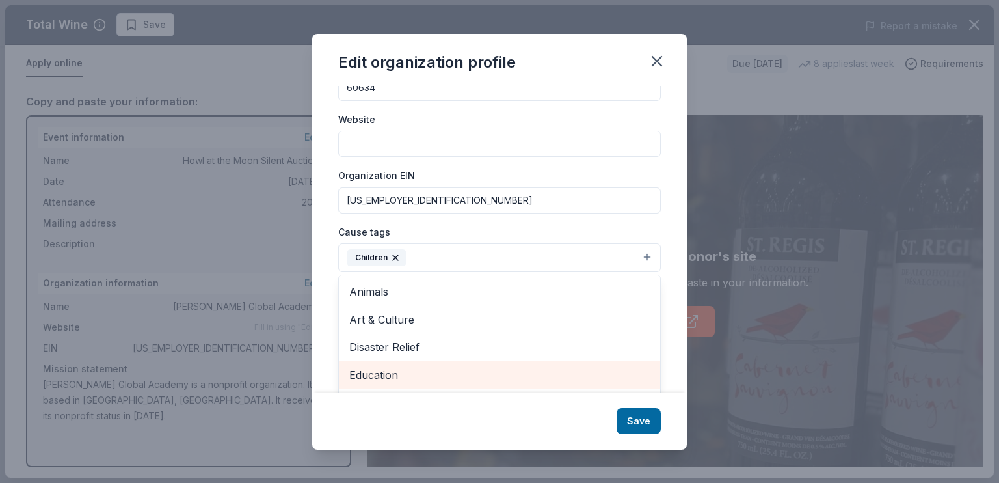
click at [598, 370] on span "Education" at bounding box center [499, 374] width 301 height 17
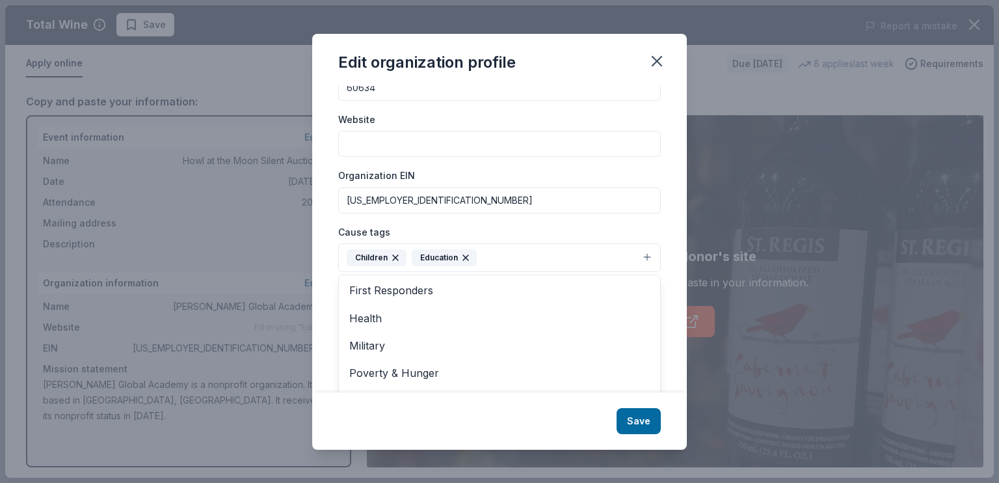
scroll to position [126, 0]
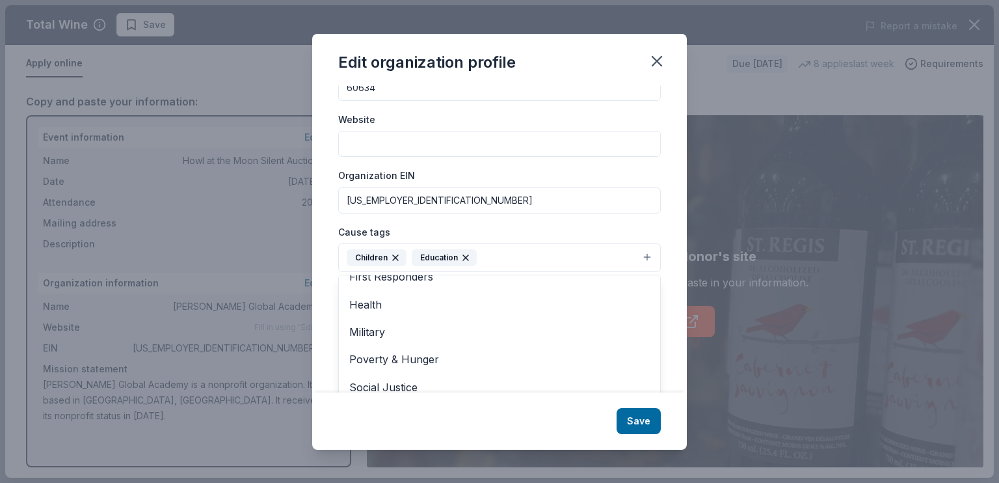
click at [636, 422] on div "Edit organization profile Changes made here will be reflected on your Account. …" at bounding box center [499, 242] width 375 height 416
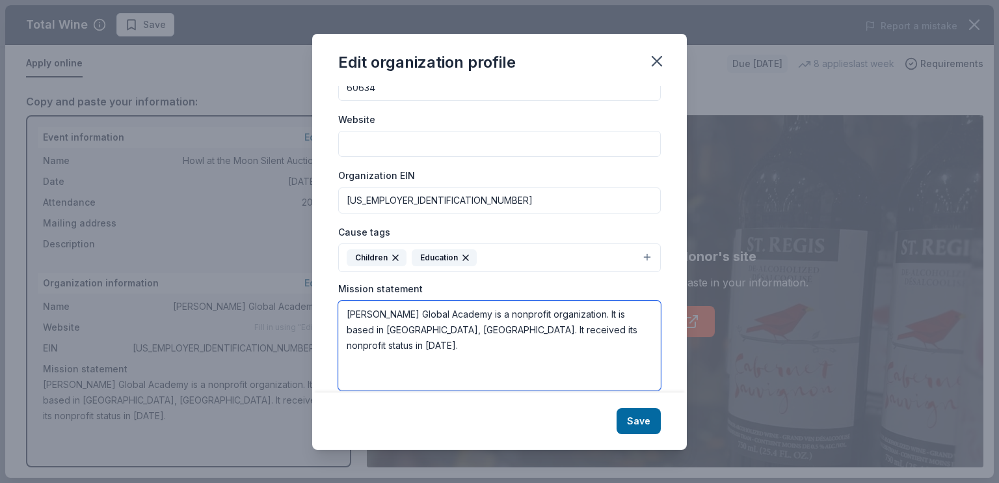
click at [593, 328] on textarea "Pope Francis Global Academy is a nonprofit organization. It is based in Chicago…" at bounding box center [499, 346] width 323 height 90
type textarea "Pope Francis Global Academy is a nonprofit organization. It is based in Chicago…"
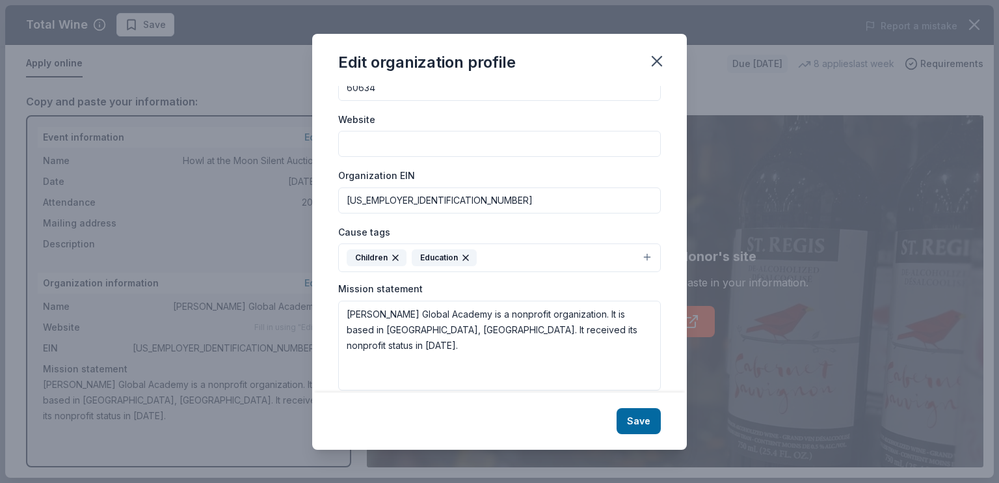
click at [494, 142] on input "Website" at bounding box center [499, 144] width 323 height 26
paste input "https://pfgacademy.org/"
type input "https://pfgacademy.org/"
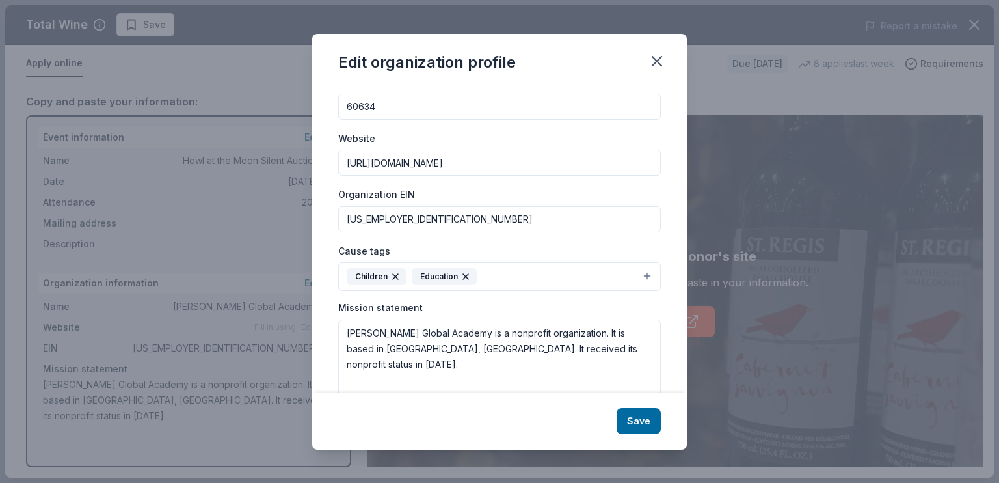
scroll to position [129, 0]
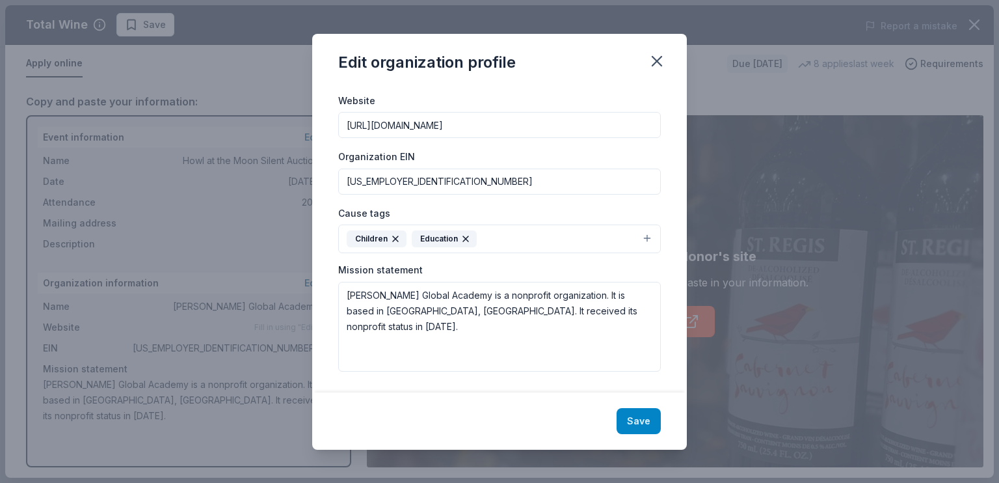
click at [645, 420] on button "Save" at bounding box center [639, 421] width 44 height 26
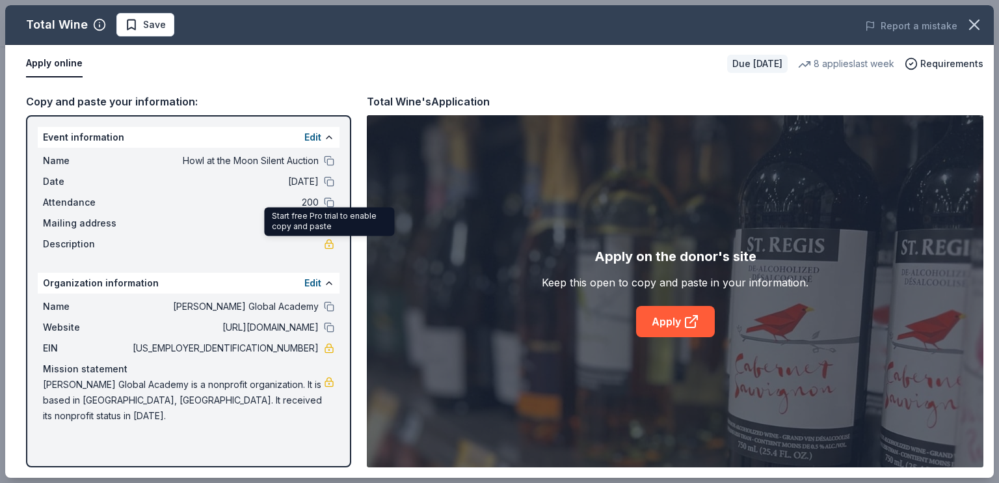
click at [328, 245] on link at bounding box center [329, 244] width 10 height 10
click at [671, 323] on link "Apply" at bounding box center [675, 321] width 79 height 31
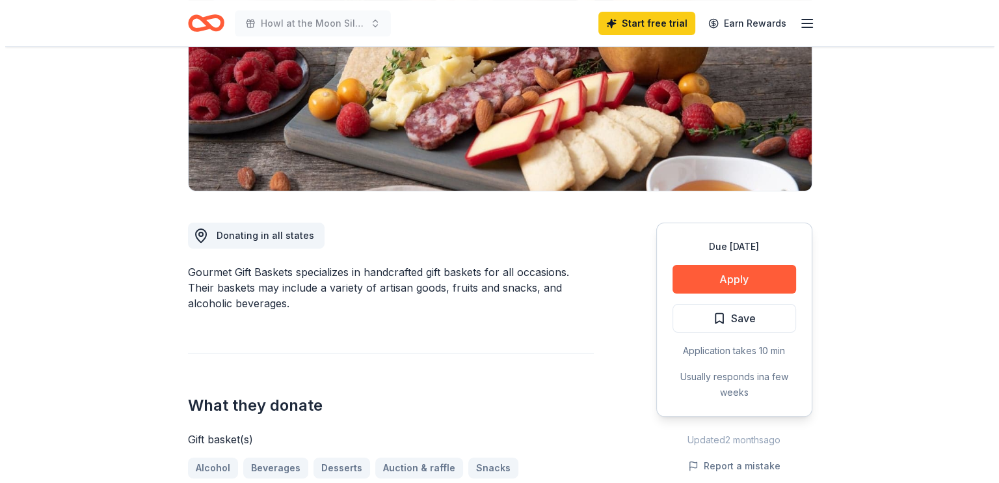
scroll to position [209, 0]
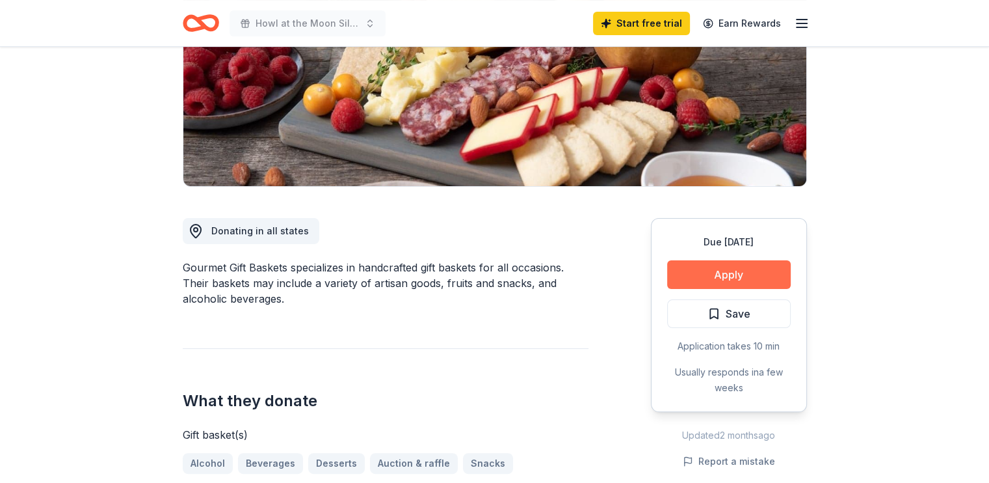
click at [750, 268] on button "Apply" at bounding box center [729, 274] width 124 height 29
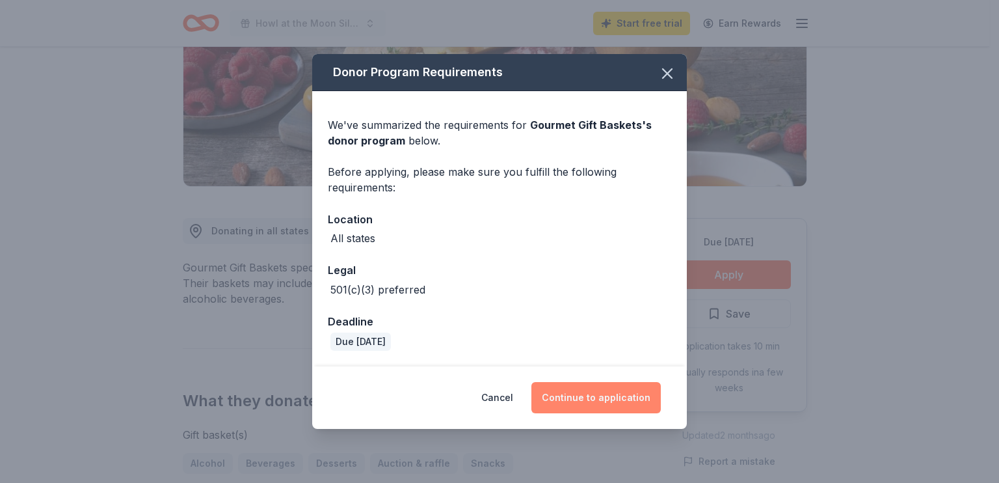
click at [585, 386] on button "Continue to application" at bounding box center [595, 397] width 129 height 31
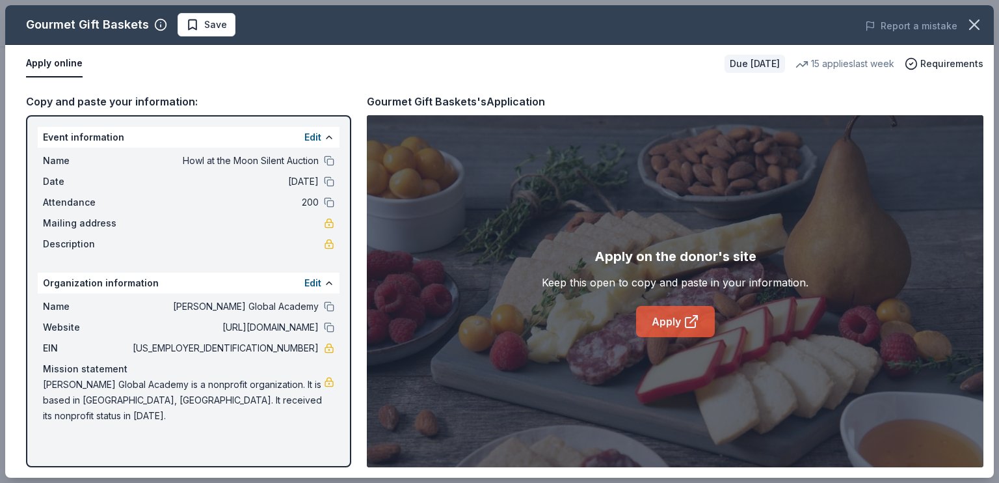
click at [669, 321] on link "Apply" at bounding box center [675, 321] width 79 height 31
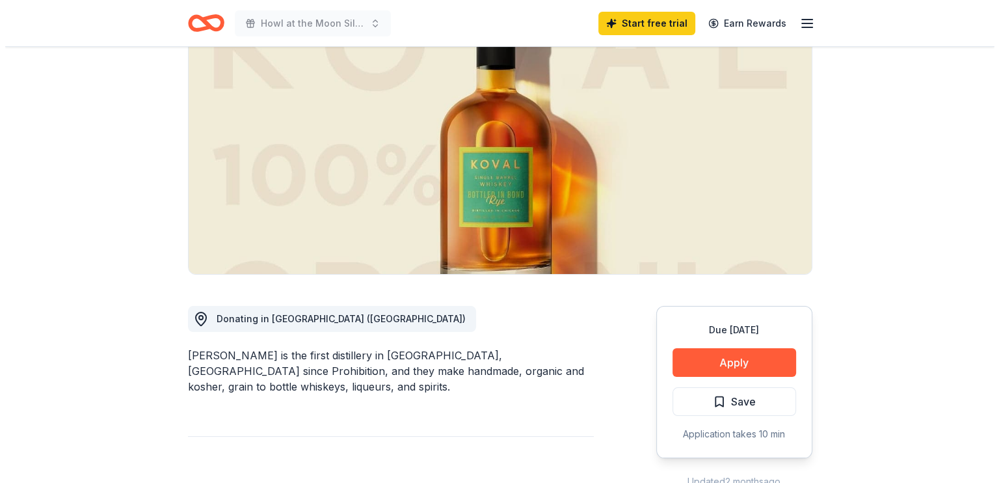
scroll to position [172, 0]
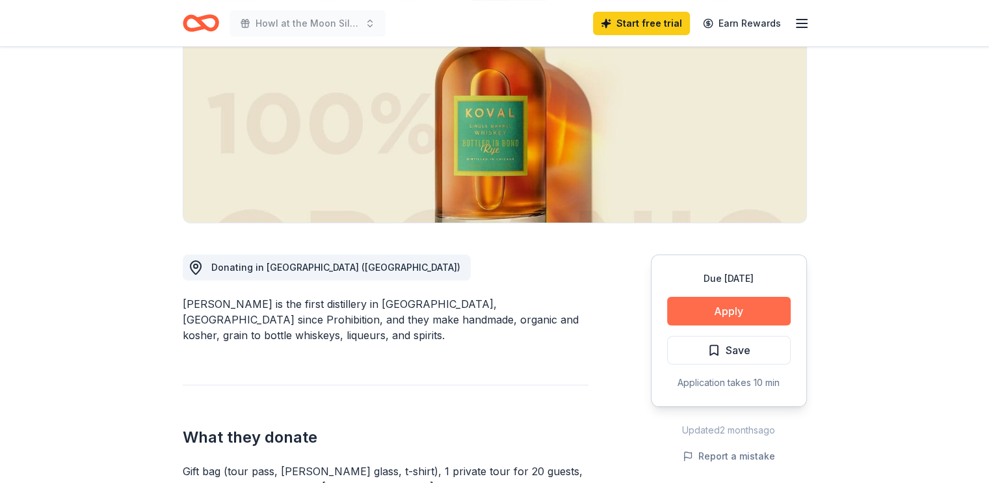
click at [768, 308] on button "Apply" at bounding box center [729, 311] width 124 height 29
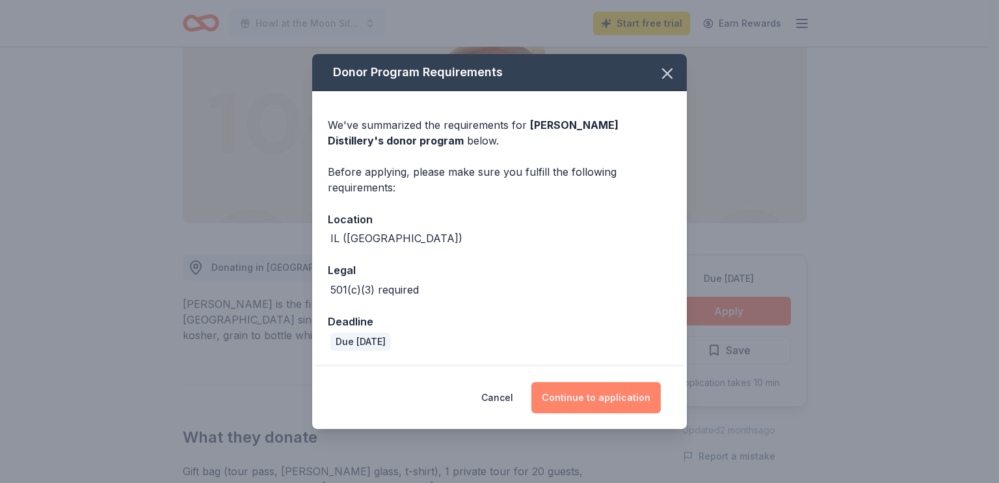
click at [616, 412] on button "Continue to application" at bounding box center [595, 397] width 129 height 31
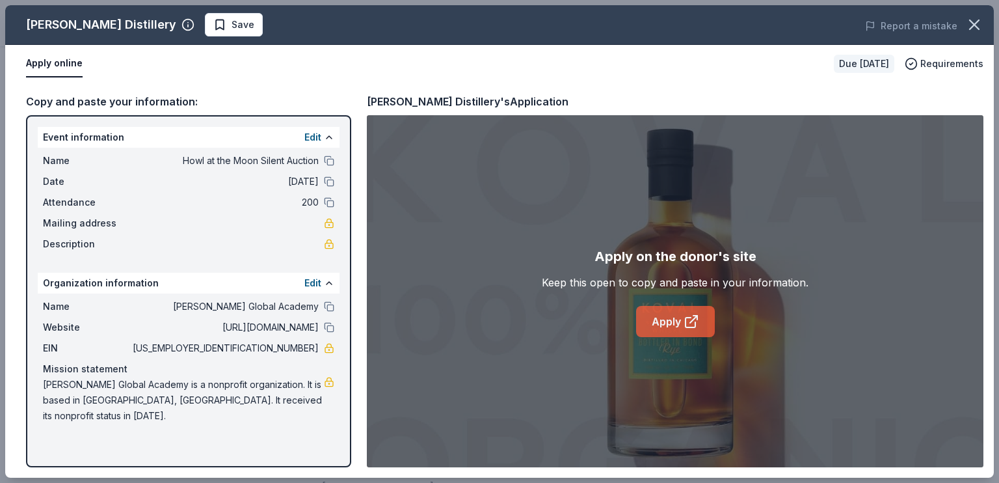
click at [680, 320] on link "Apply" at bounding box center [675, 321] width 79 height 31
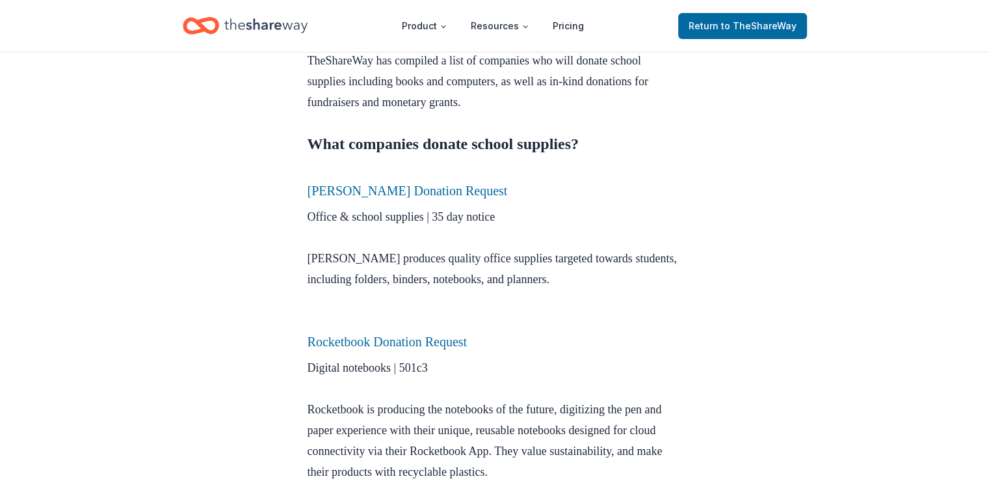
scroll to position [520, 0]
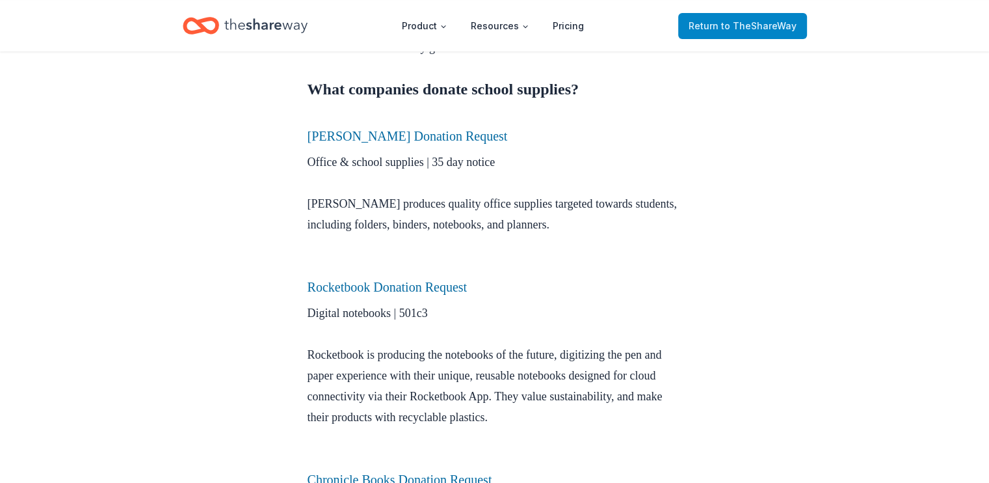
click at [781, 29] on span "to TheShareWay" at bounding box center [758, 25] width 75 height 11
click at [762, 20] on span "to TheShareWay" at bounding box center [758, 25] width 75 height 11
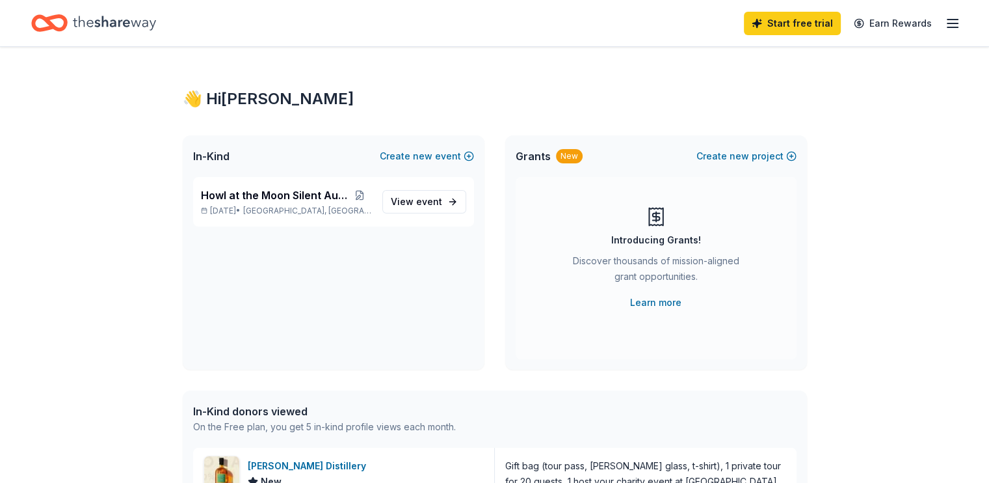
click at [945, 29] on icon "button" at bounding box center [953, 24] width 16 height 16
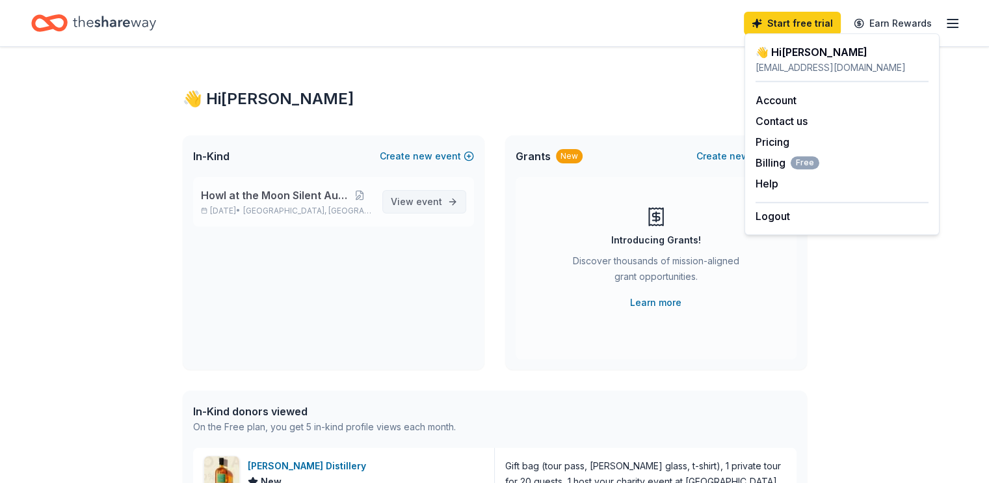
click at [431, 203] on span "event" at bounding box center [429, 201] width 26 height 11
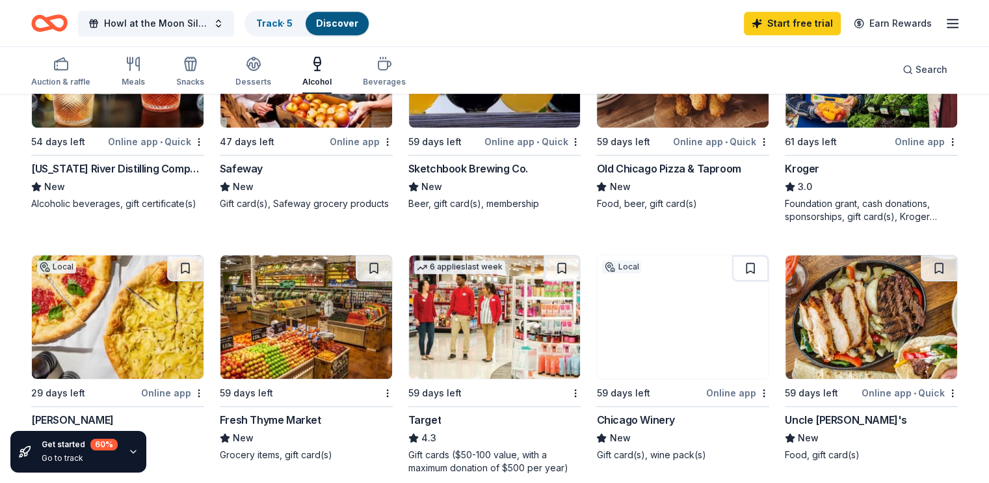
scroll to position [752, 0]
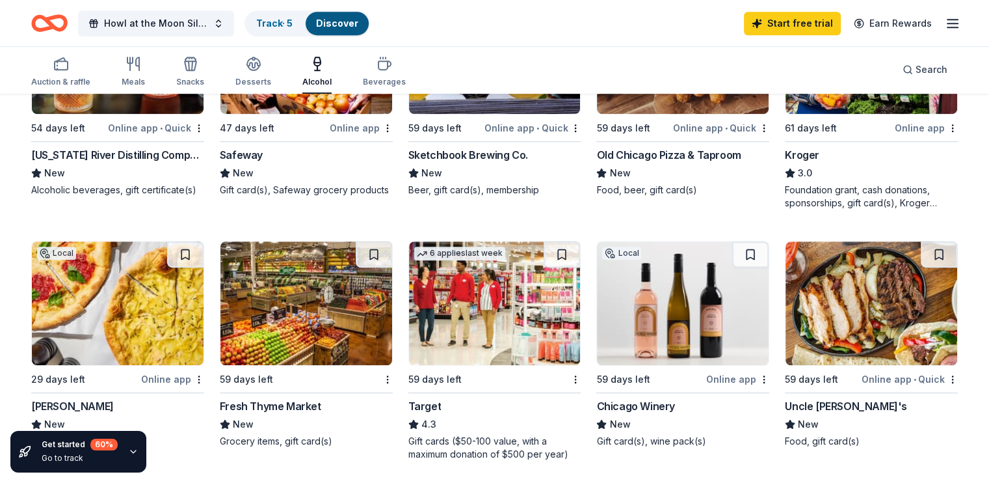
click at [640, 401] on div "Chicago Winery" at bounding box center [635, 406] width 78 height 16
click at [321, 407] on div "Fresh Thyme Market" at bounding box center [270, 406] width 101 height 16
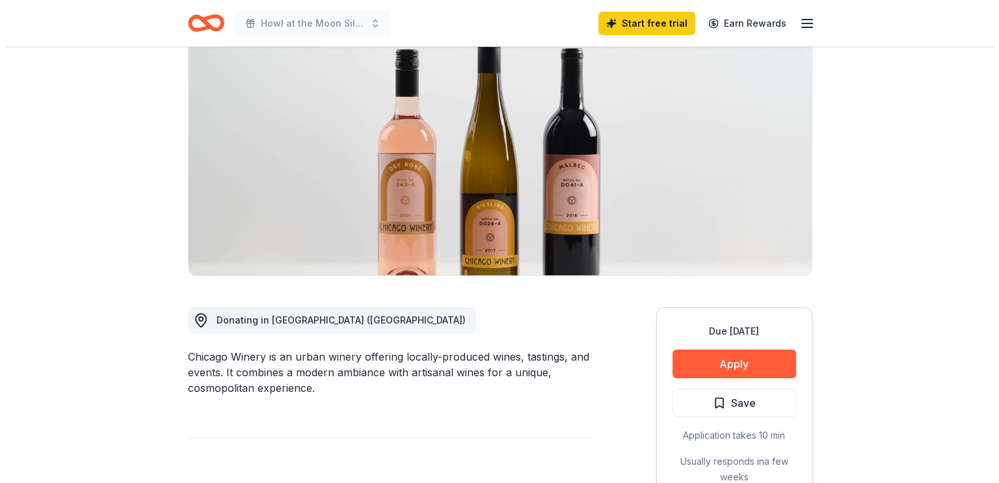
scroll to position [124, 0]
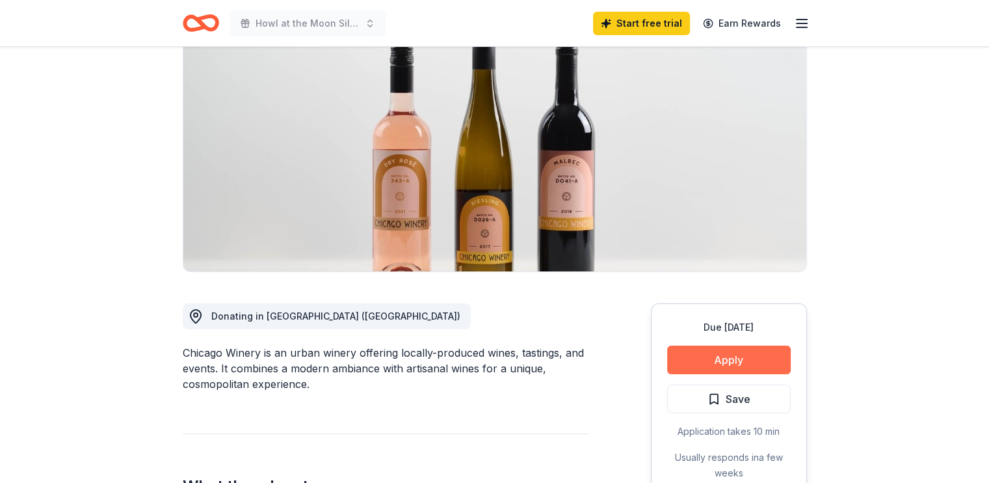
click at [743, 362] on button "Apply" at bounding box center [729, 359] width 124 height 29
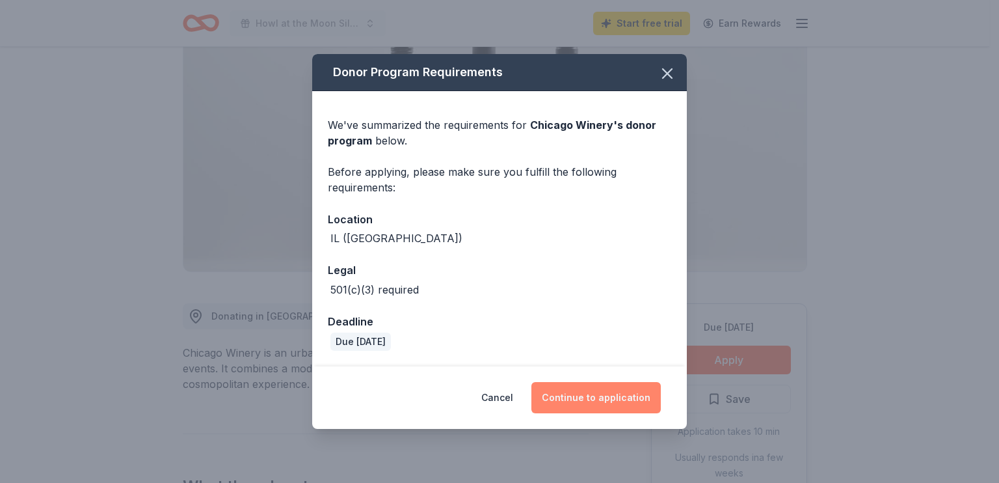
click at [632, 399] on button "Continue to application" at bounding box center [595, 397] width 129 height 31
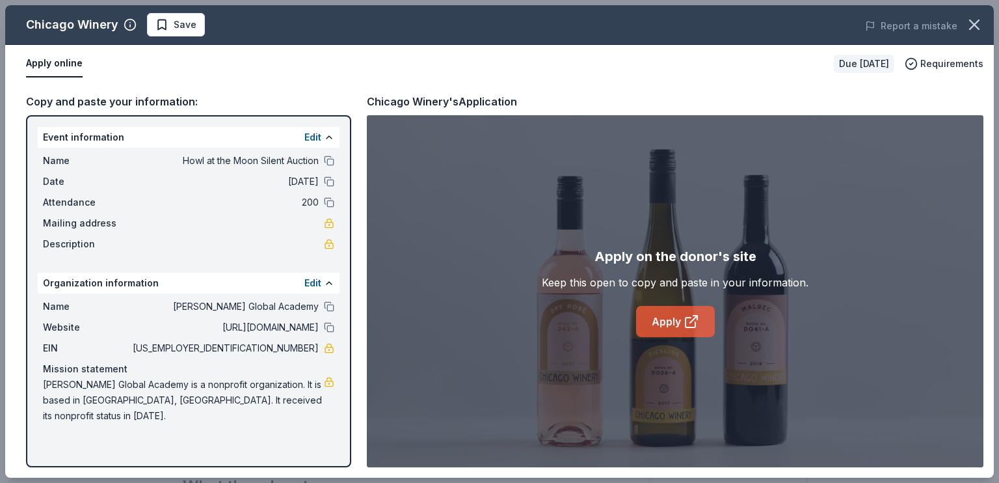
click at [684, 326] on icon at bounding box center [692, 322] width 16 height 16
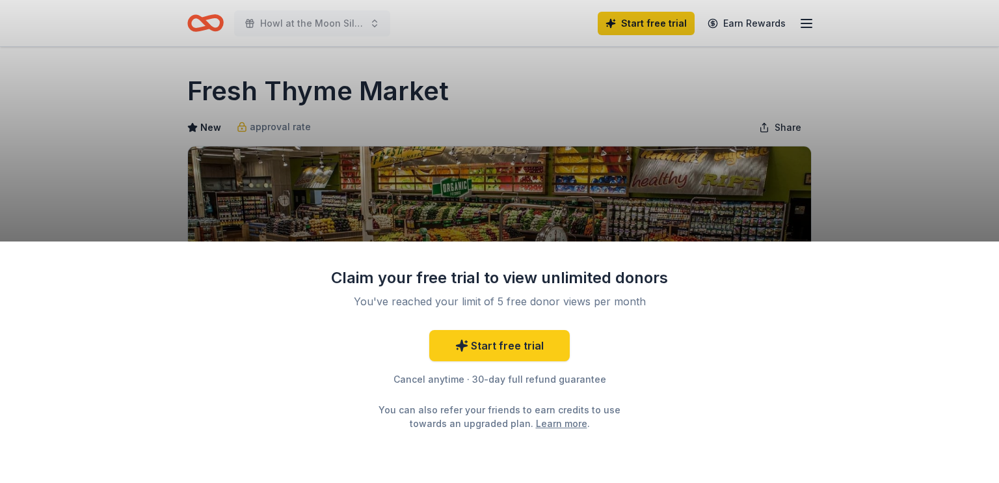
drag, startPoint x: 906, startPoint y: 161, endPoint x: 920, endPoint y: 84, distance: 78.6
click at [920, 84] on div "Claim your free trial to view unlimited donors You've reached your limit of 5 f…" at bounding box center [499, 241] width 999 height 483
